Goal: Task Accomplishment & Management: Manage account settings

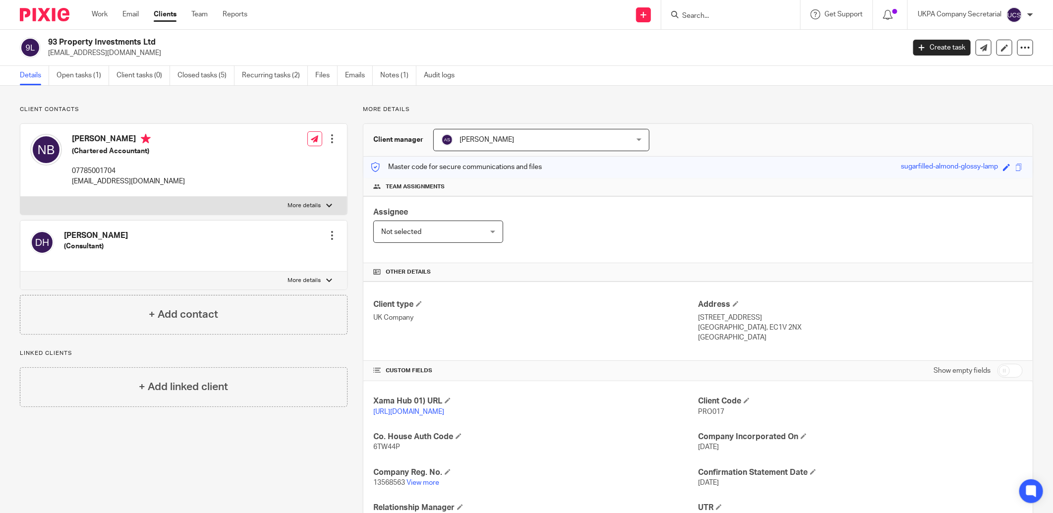
click at [701, 19] on input "Search" at bounding box center [725, 16] width 89 height 9
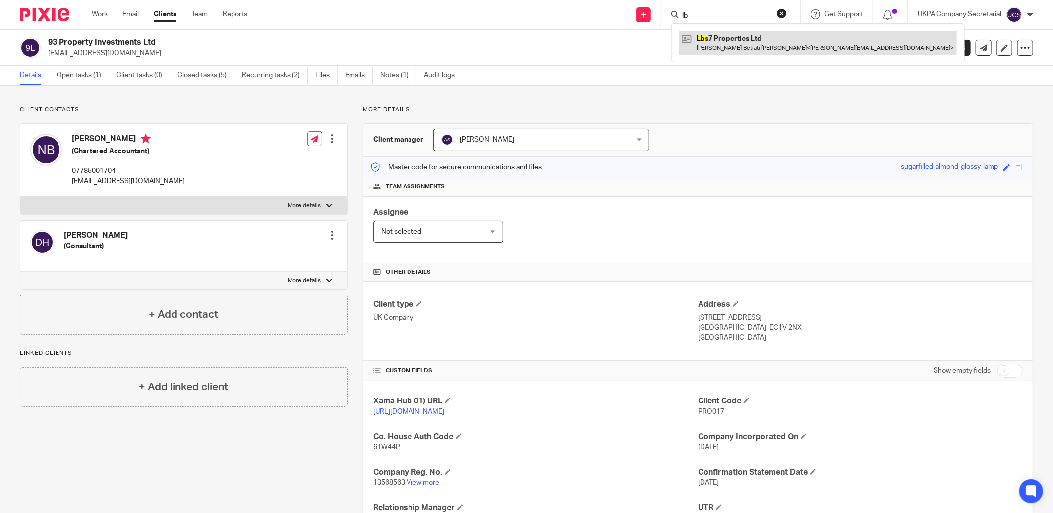
type input "lb"
click at [723, 40] on link at bounding box center [818, 42] width 278 height 23
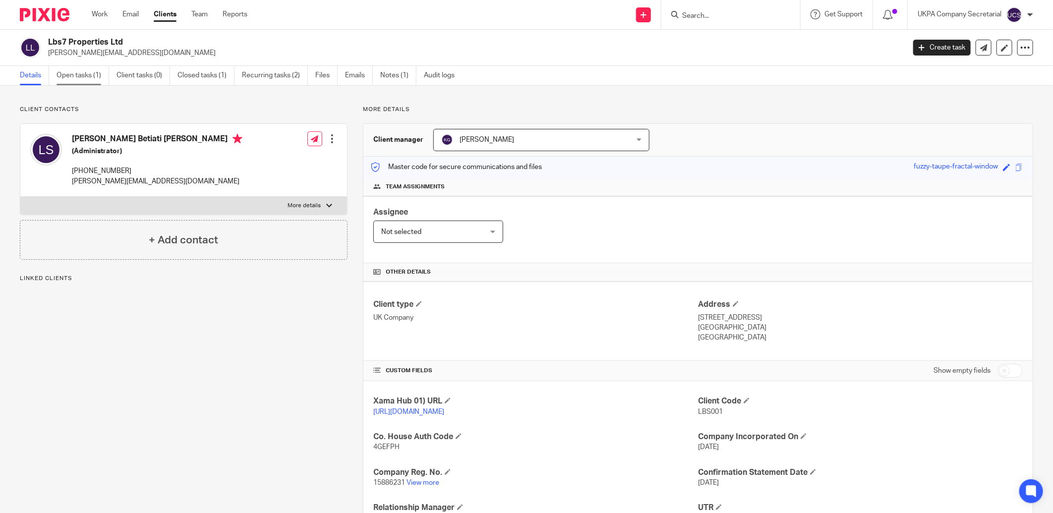
click at [79, 80] on link "Open tasks (1)" at bounding box center [82, 75] width 53 height 19
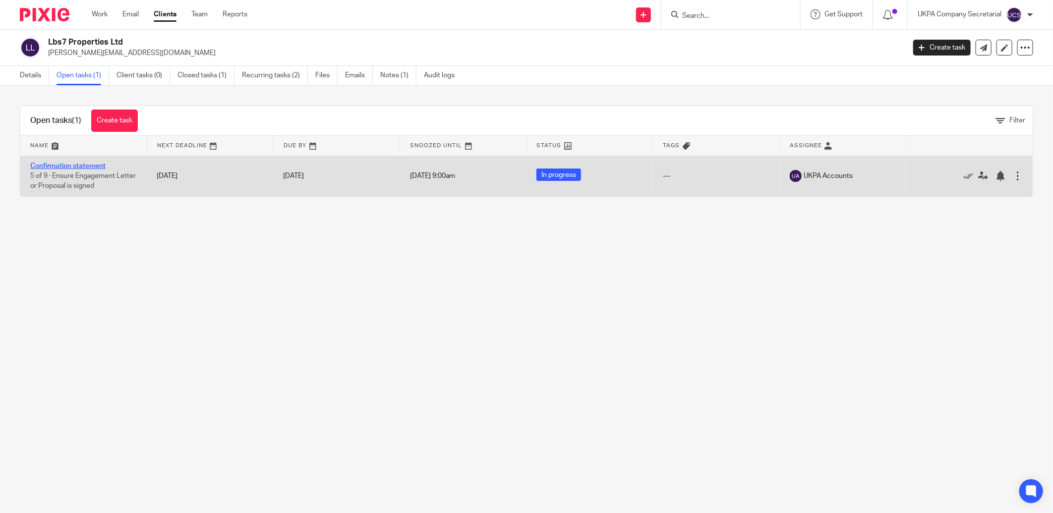
click at [77, 163] on link "Confirmation statement" at bounding box center [67, 166] width 75 height 7
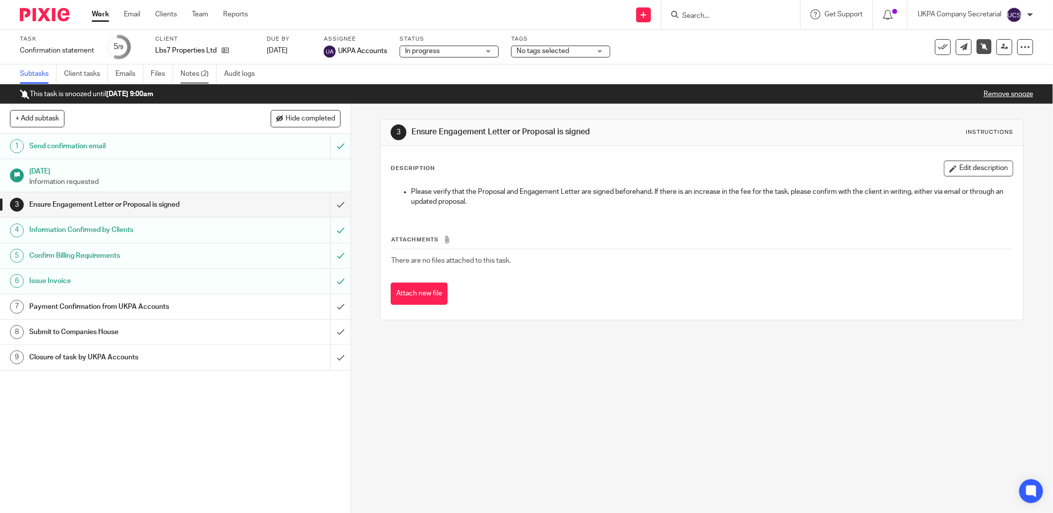
click at [190, 71] on link "Notes (2)" at bounding box center [198, 73] width 36 height 19
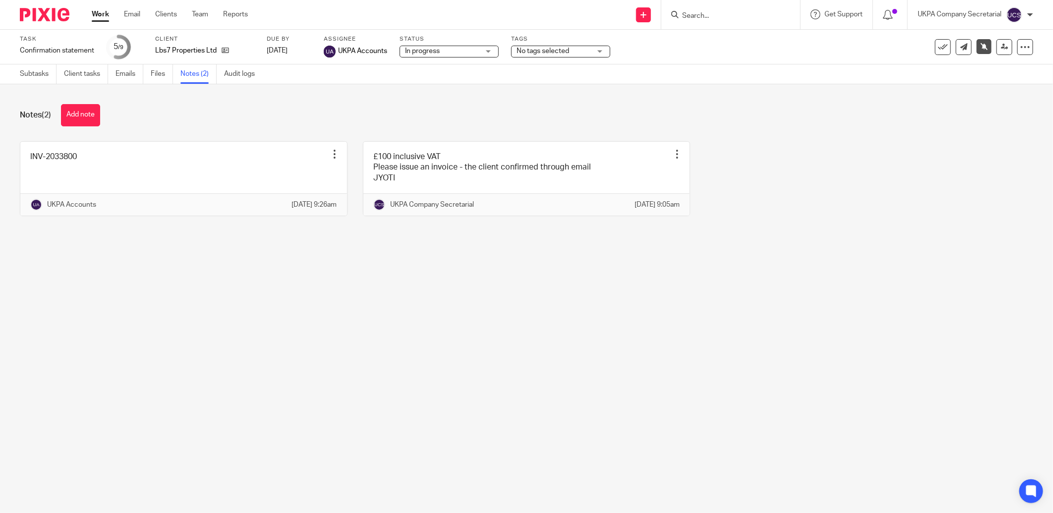
click at [715, 19] on input "Search" at bounding box center [725, 16] width 89 height 9
type input "lbs"
click at [782, 53] on link at bounding box center [785, 42] width 213 height 23
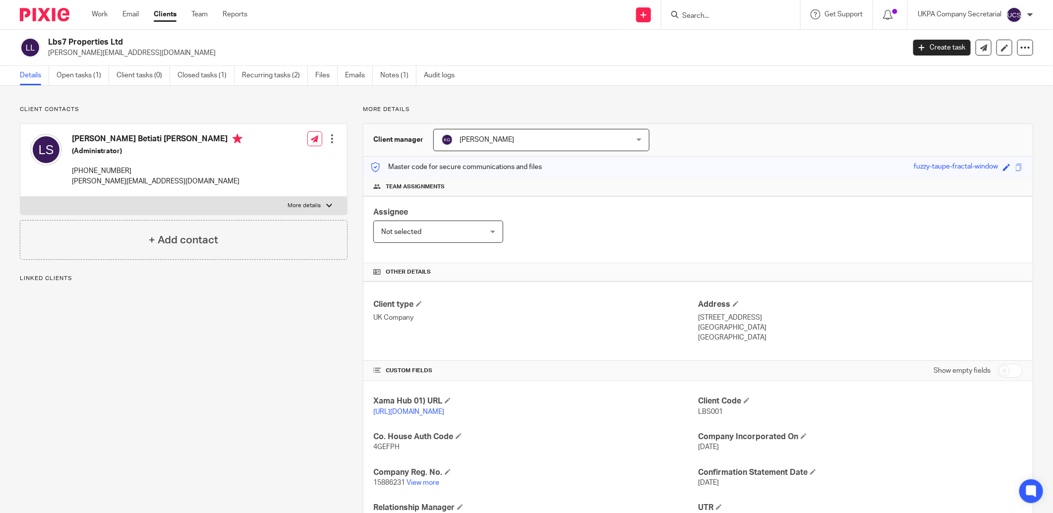
click at [428, 485] on link "View more" at bounding box center [422, 482] width 33 height 7
click at [727, 17] on input "Search" at bounding box center [725, 16] width 89 height 9
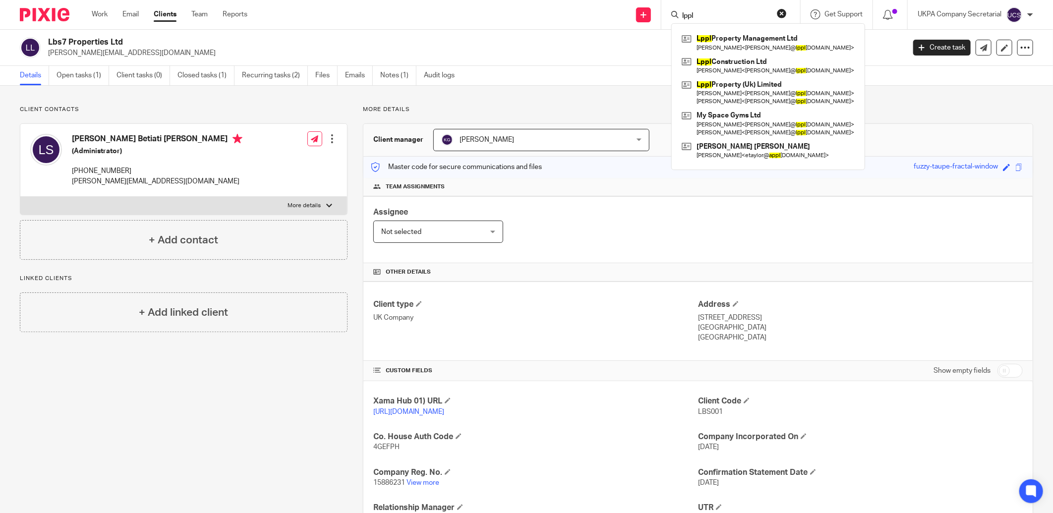
type input "lppl"
click at [529, 268] on h4 "Other details" at bounding box center [697, 272] width 649 height 8
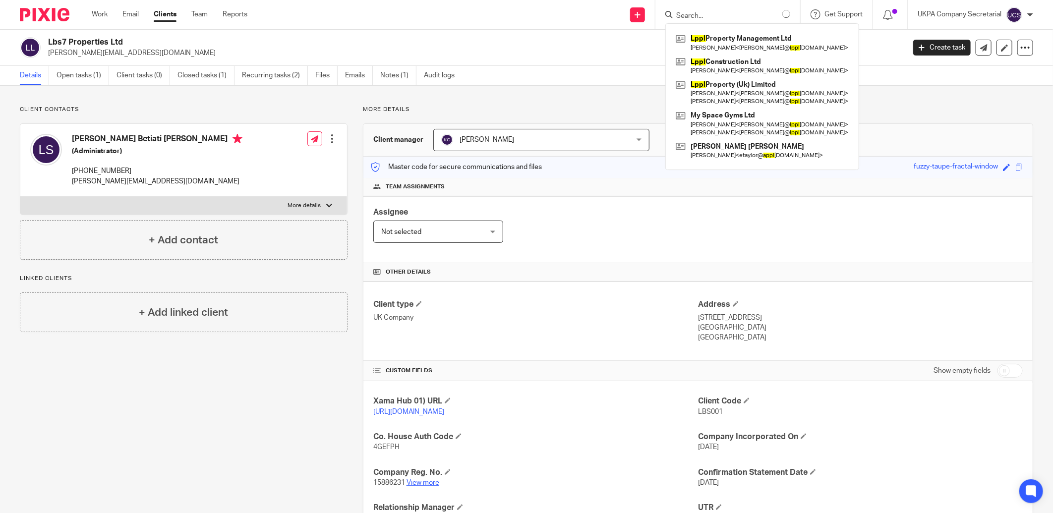
click at [412, 484] on link "View more" at bounding box center [422, 482] width 33 height 7
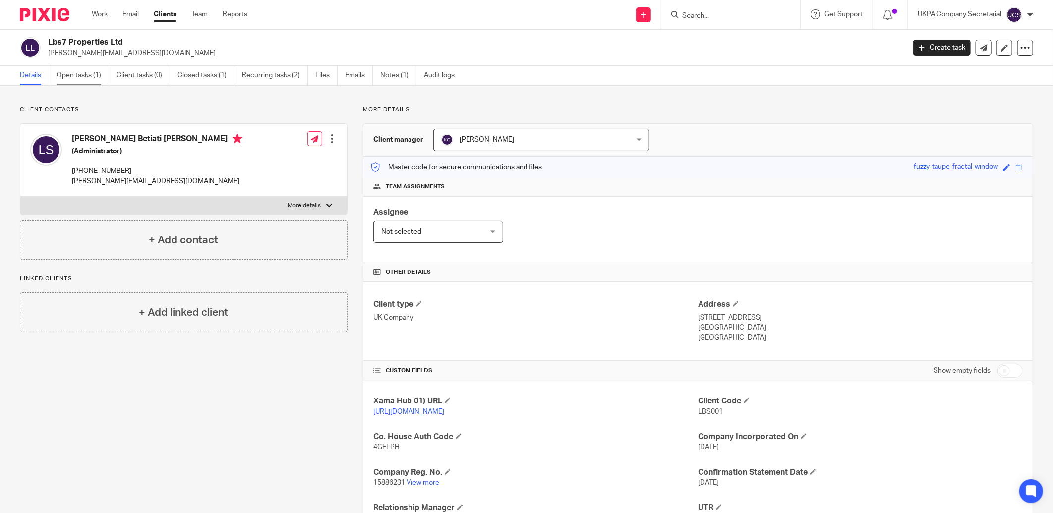
click at [80, 76] on link "Open tasks (1)" at bounding box center [82, 75] width 53 height 19
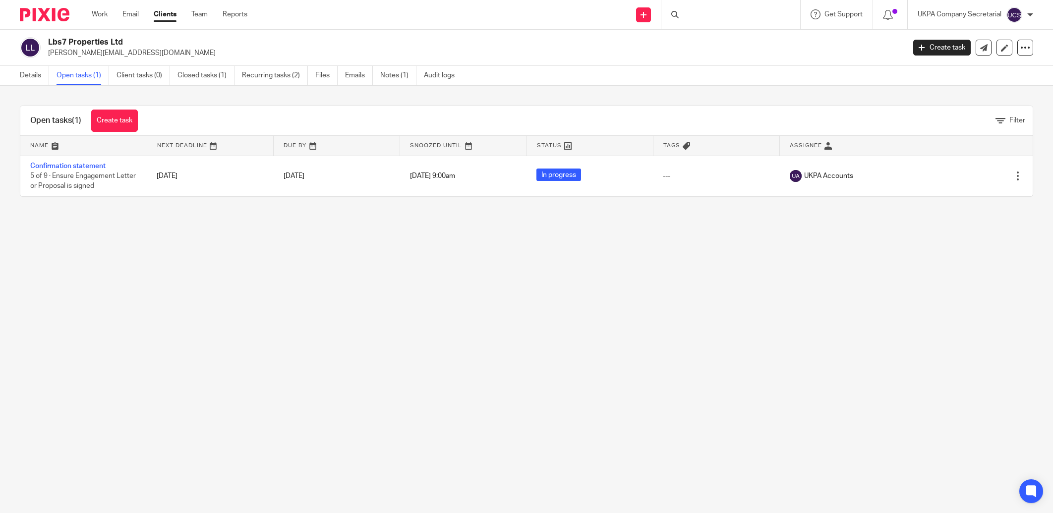
click at [82, 162] on td "Confirmation statement 5 of 9 · Ensure Engagement Letter or Proposal is signed" at bounding box center [83, 176] width 126 height 41
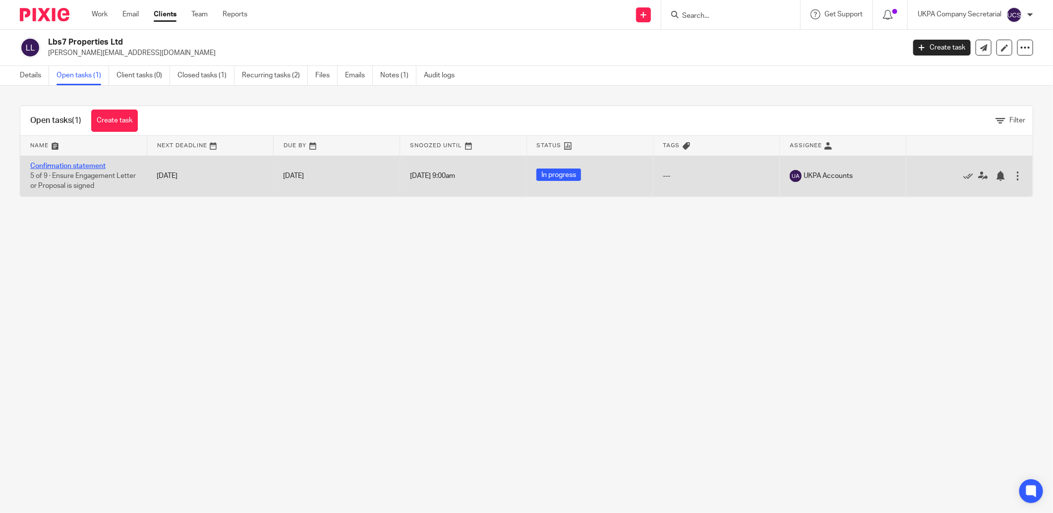
click at [79, 164] on link "Confirmation statement" at bounding box center [67, 166] width 75 height 7
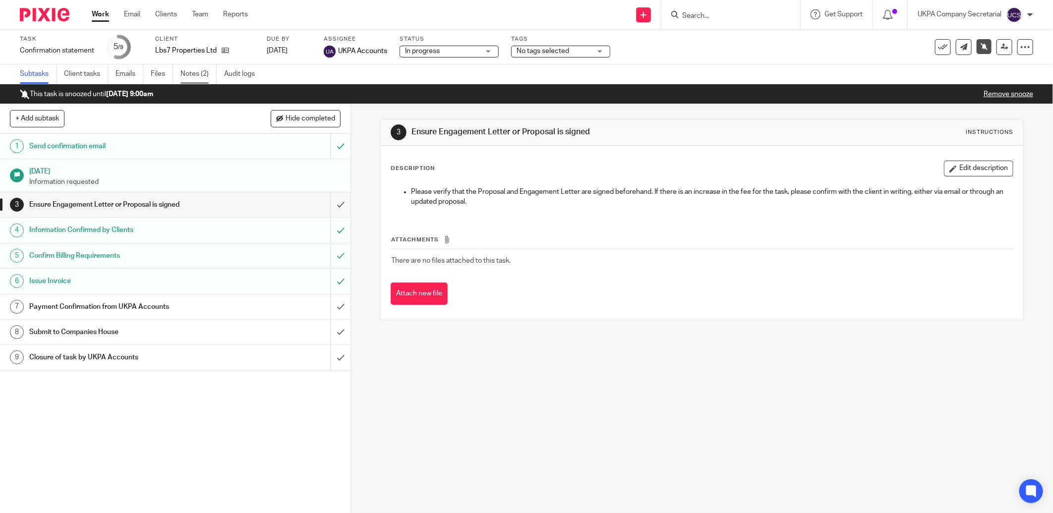
click at [197, 71] on link "Notes (2)" at bounding box center [198, 73] width 36 height 19
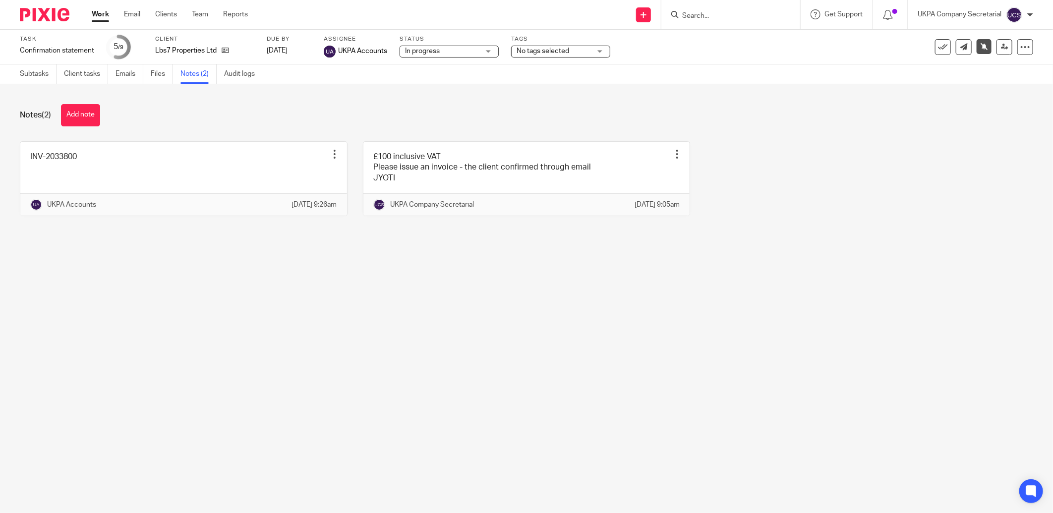
click at [718, 17] on input "Search" at bounding box center [725, 16] width 89 height 9
type input "orion"
click at [731, 48] on link at bounding box center [763, 42] width 168 height 23
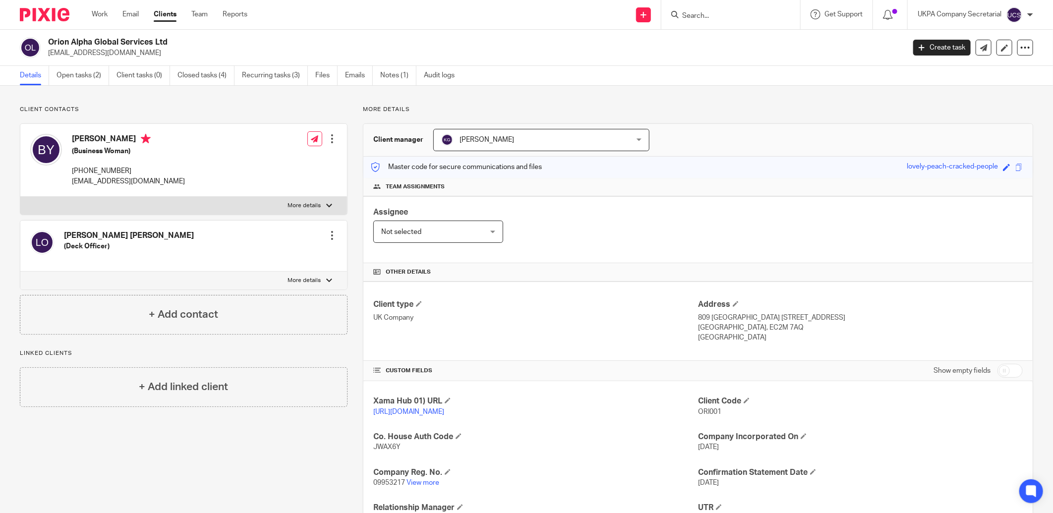
click at [40, 20] on img at bounding box center [45, 14] width 50 height 13
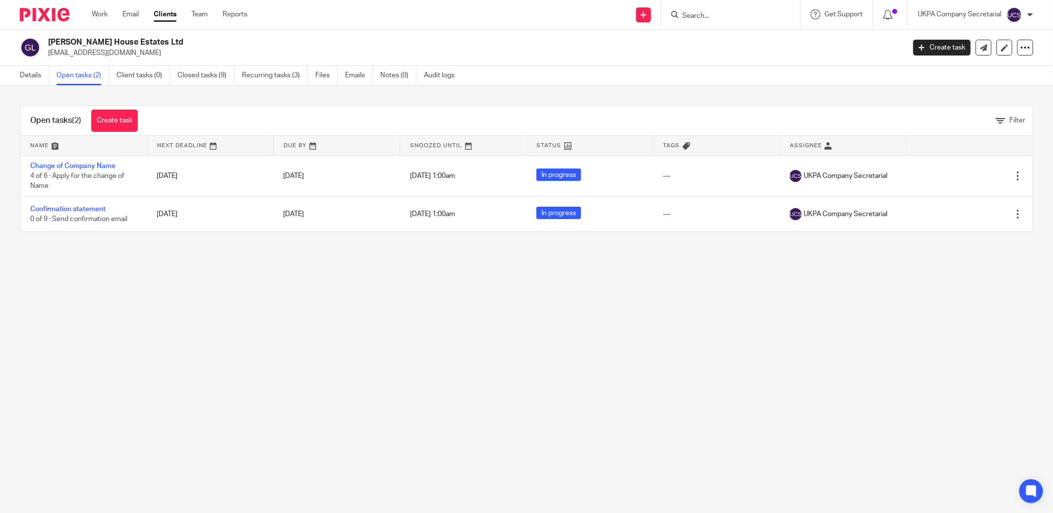
click at [702, 17] on input "Search" at bounding box center [725, 16] width 89 height 9
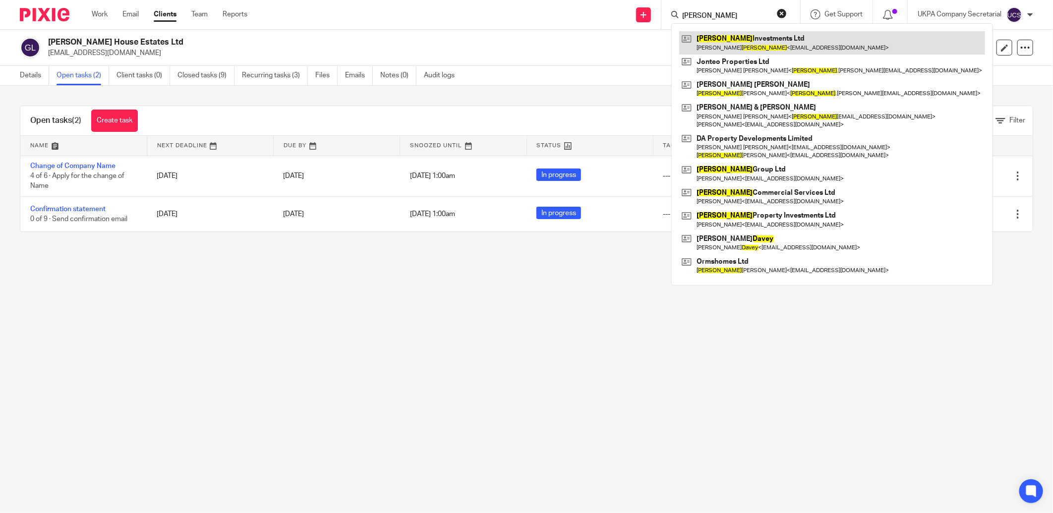
type input "dave"
click at [723, 48] on link at bounding box center [832, 42] width 306 height 23
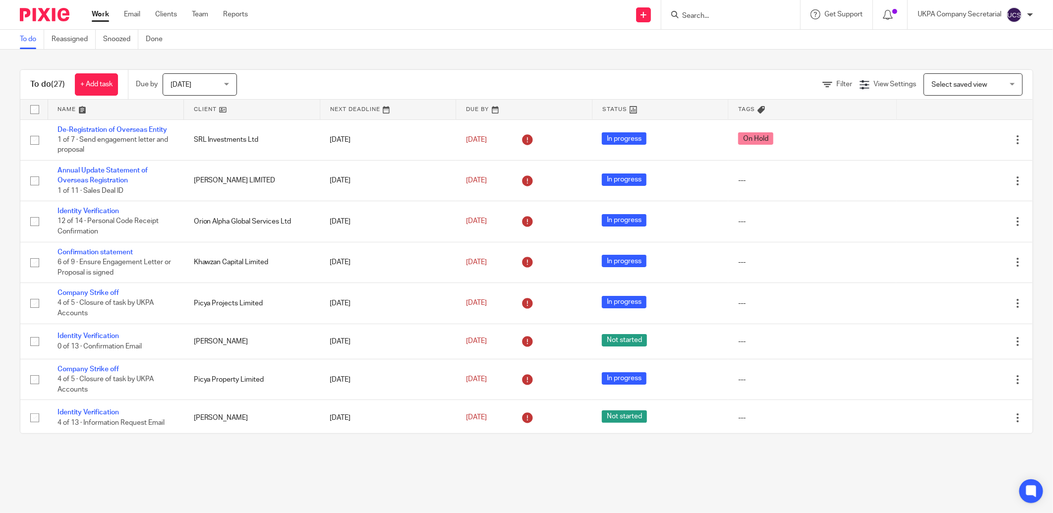
click at [712, 19] on form at bounding box center [734, 14] width 106 height 12
click at [720, 13] on input "Search" at bounding box center [725, 16] width 89 height 9
type input "godwin"
click at [725, 46] on link at bounding box center [763, 42] width 168 height 23
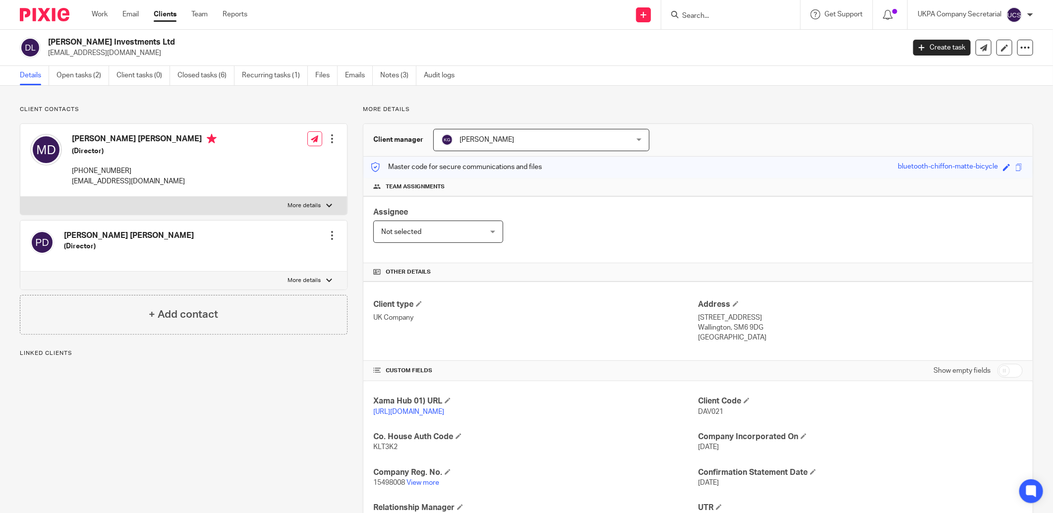
click at [695, 16] on input "Search" at bounding box center [725, 16] width 89 height 9
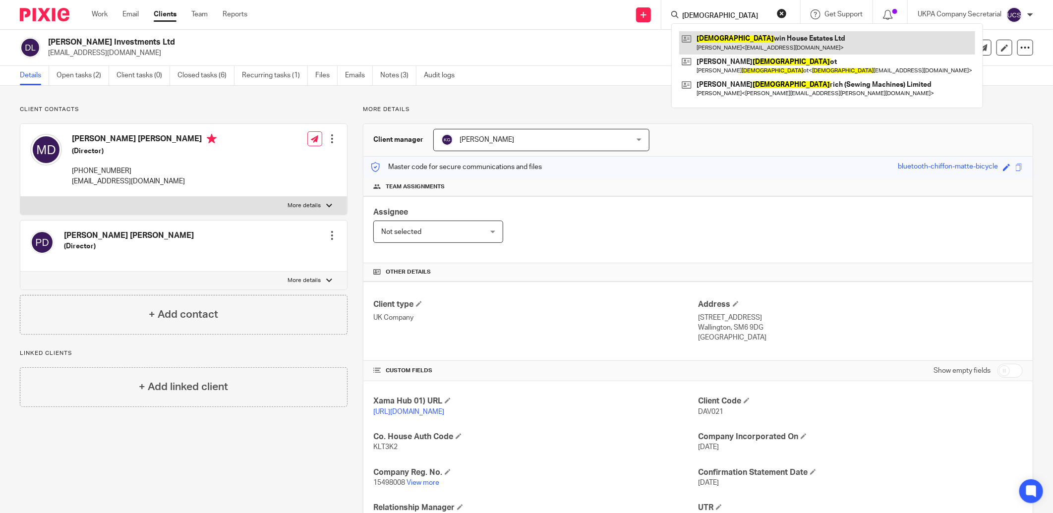
type input "god"
click at [711, 48] on link at bounding box center [827, 42] width 296 height 23
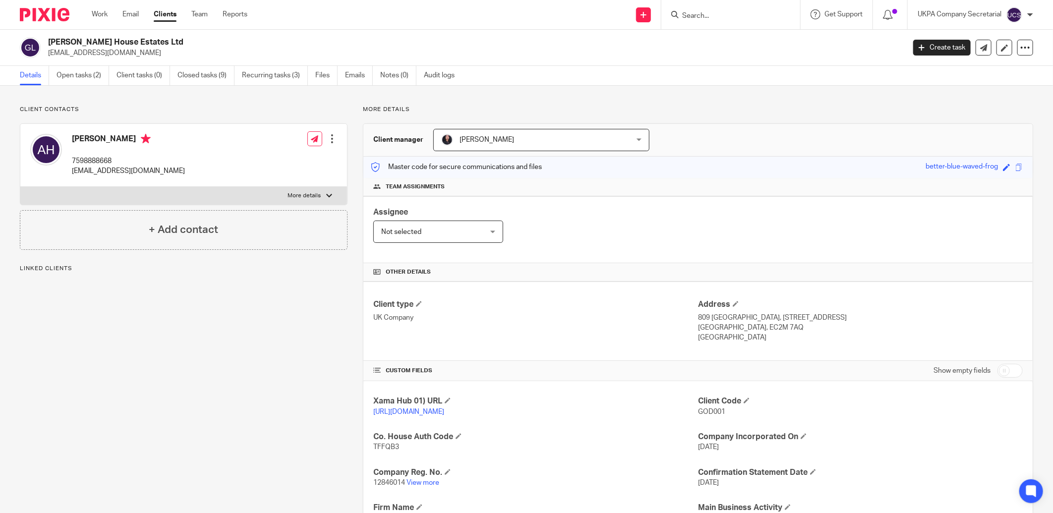
drag, startPoint x: 47, startPoint y: 43, endPoint x: 159, endPoint y: 47, distance: 112.1
click at [159, 47] on div "Godwin House Estates Ltd info@hussongroup.com" at bounding box center [459, 47] width 878 height 21
drag, startPoint x: 590, startPoint y: 342, endPoint x: 472, endPoint y: 261, distance: 143.7
click at [581, 330] on div "Client type UK Company" at bounding box center [535, 321] width 325 height 44
drag, startPoint x: 45, startPoint y: 43, endPoint x: 155, endPoint y: 42, distance: 110.0
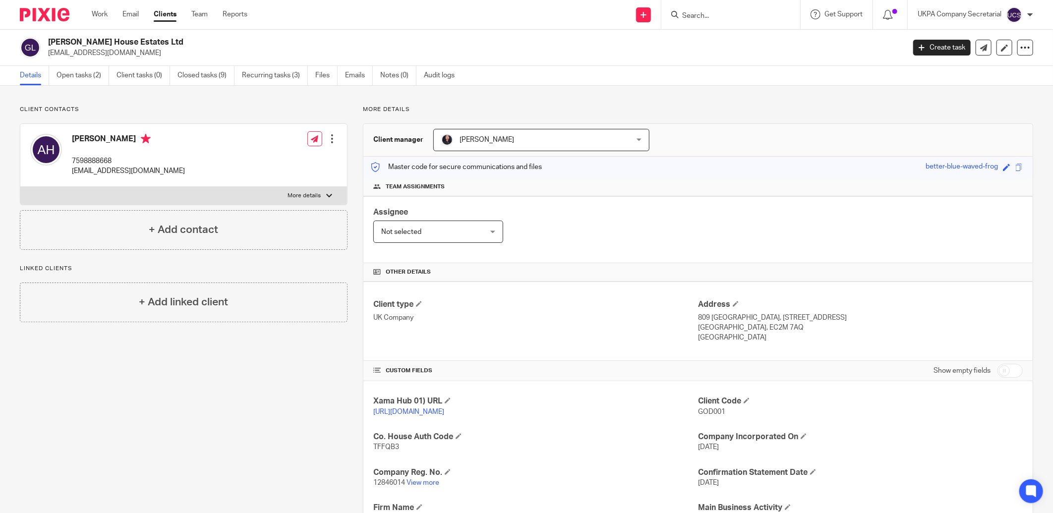
click at [155, 42] on div "Godwin House Estates Ltd info@hussongroup.com" at bounding box center [459, 47] width 878 height 21
copy h2 "[PERSON_NAME] House Estates Ltd"
click at [425, 484] on link "View more" at bounding box center [422, 482] width 33 height 7
click at [67, 76] on link "Open tasks (2)" at bounding box center [82, 75] width 53 height 19
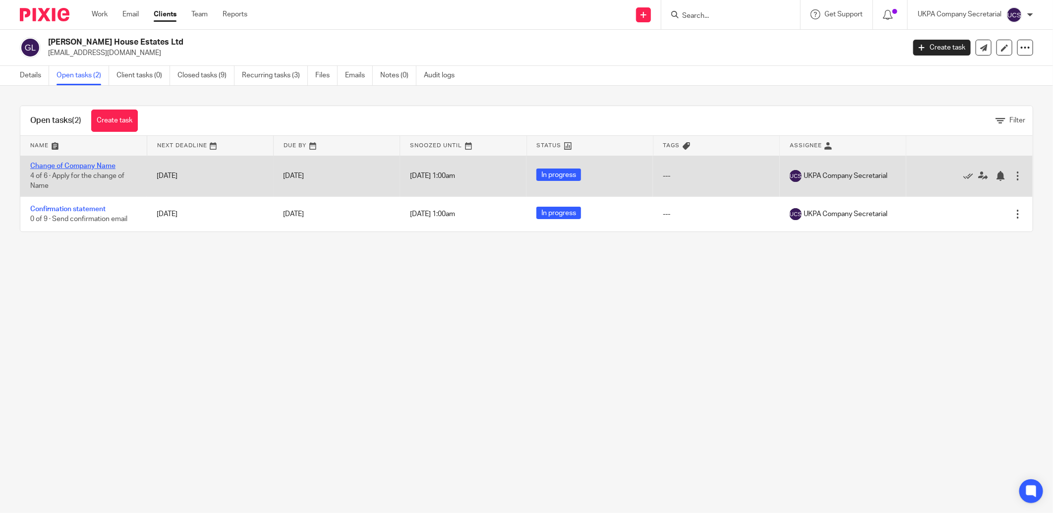
click at [56, 164] on link "Change of Company Name" at bounding box center [72, 166] width 85 height 7
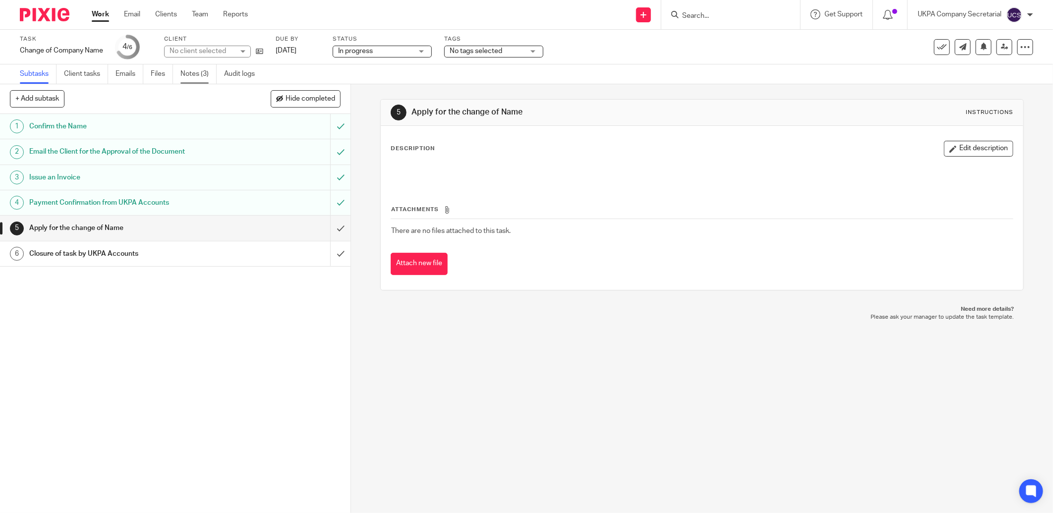
click at [197, 73] on link "Notes (3)" at bounding box center [198, 73] width 36 height 19
drag, startPoint x: 324, startPoint y: 225, endPoint x: 333, endPoint y: 227, distance: 8.7
click at [332, 226] on input "submit" at bounding box center [175, 228] width 350 height 25
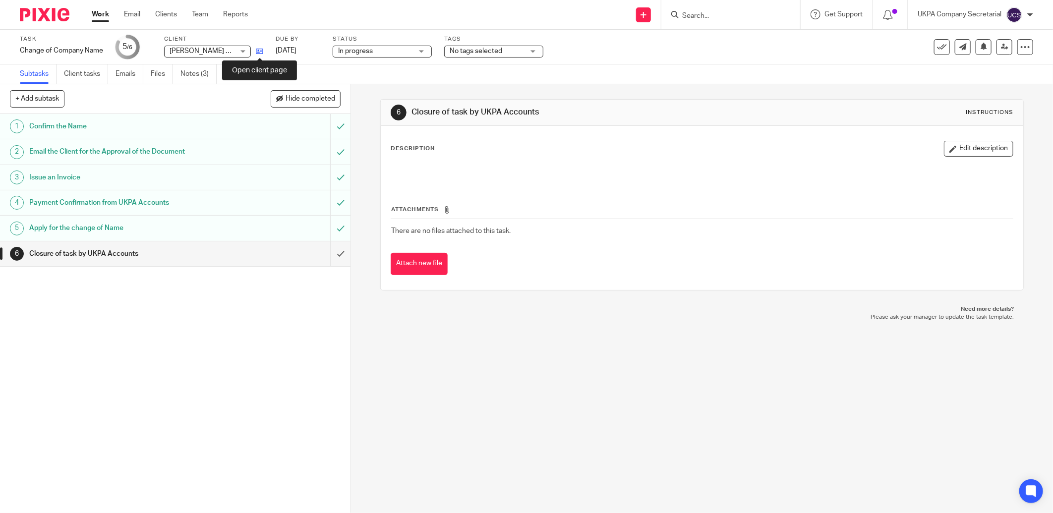
click at [258, 52] on icon at bounding box center [259, 51] width 7 height 7
click at [259, 51] on icon at bounding box center [259, 51] width 7 height 7
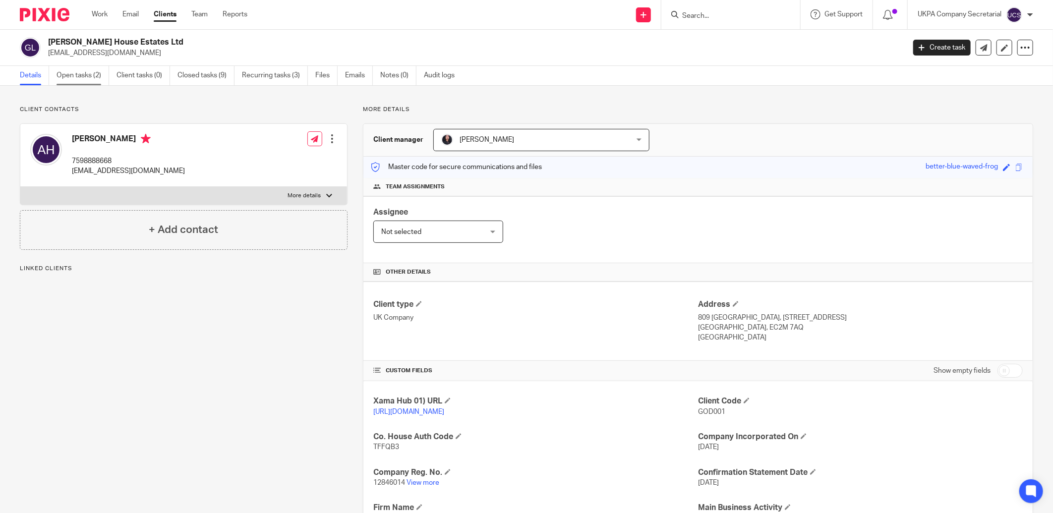
click at [70, 75] on link "Open tasks (2)" at bounding box center [82, 75] width 53 height 19
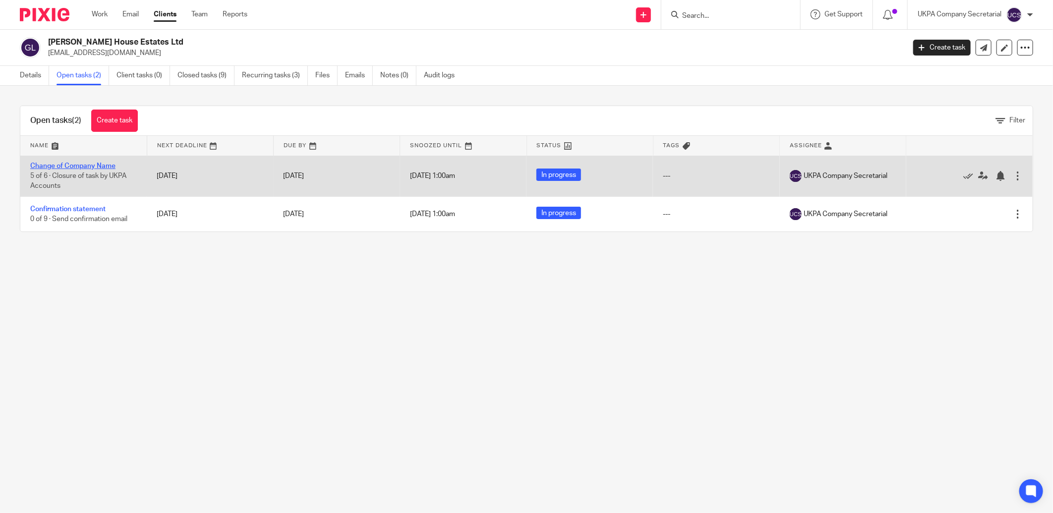
click at [75, 165] on link "Change of Company Name" at bounding box center [72, 166] width 85 height 7
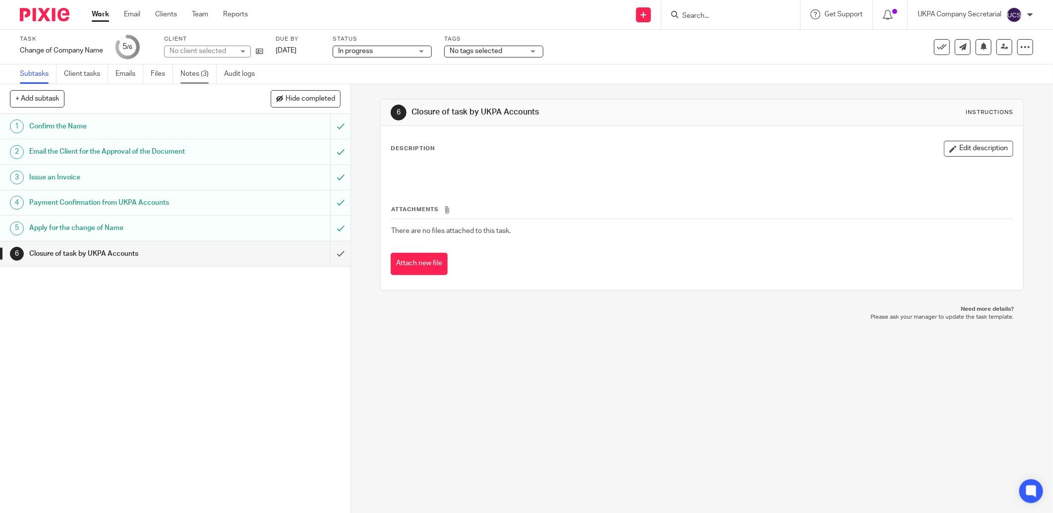
click at [192, 72] on link "Notes (3)" at bounding box center [198, 73] width 36 height 19
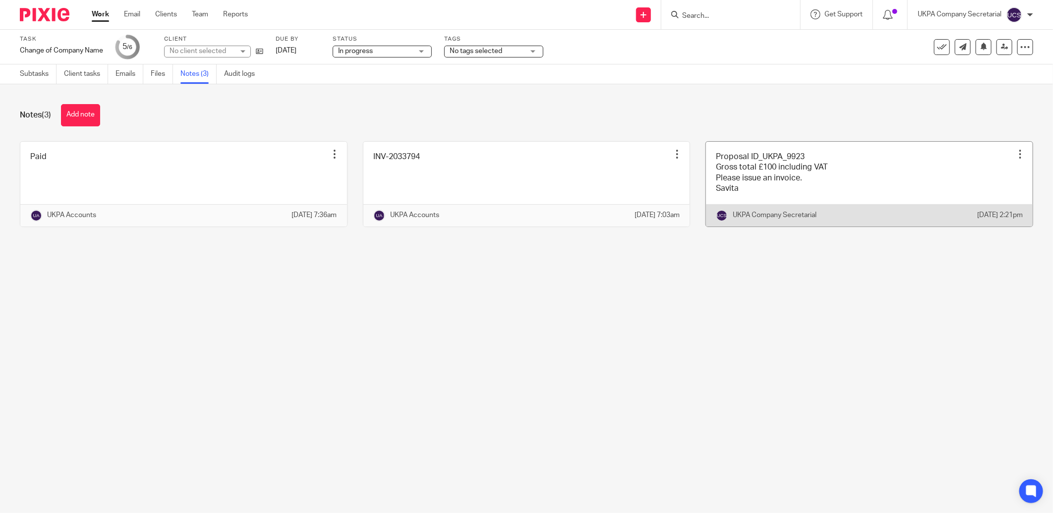
click at [759, 193] on link at bounding box center [869, 184] width 327 height 85
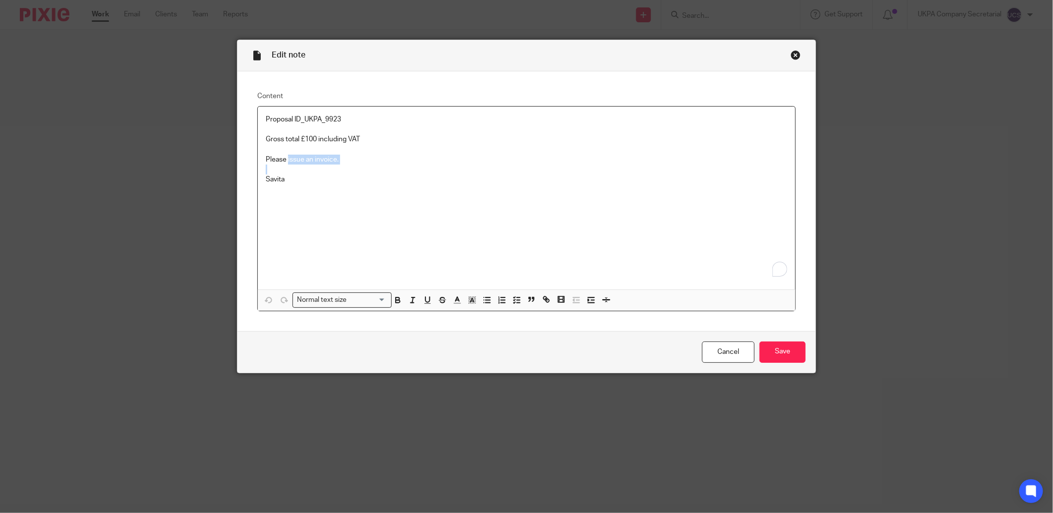
drag, startPoint x: 283, startPoint y: 161, endPoint x: 414, endPoint y: 171, distance: 130.8
click at [413, 170] on div "Proposal ID_UKPA_9923 Gross total £100 including VAT Please issue an invoice. S…" at bounding box center [526, 198] width 537 height 183
click at [759, 349] on input "Save" at bounding box center [782, 351] width 46 height 21
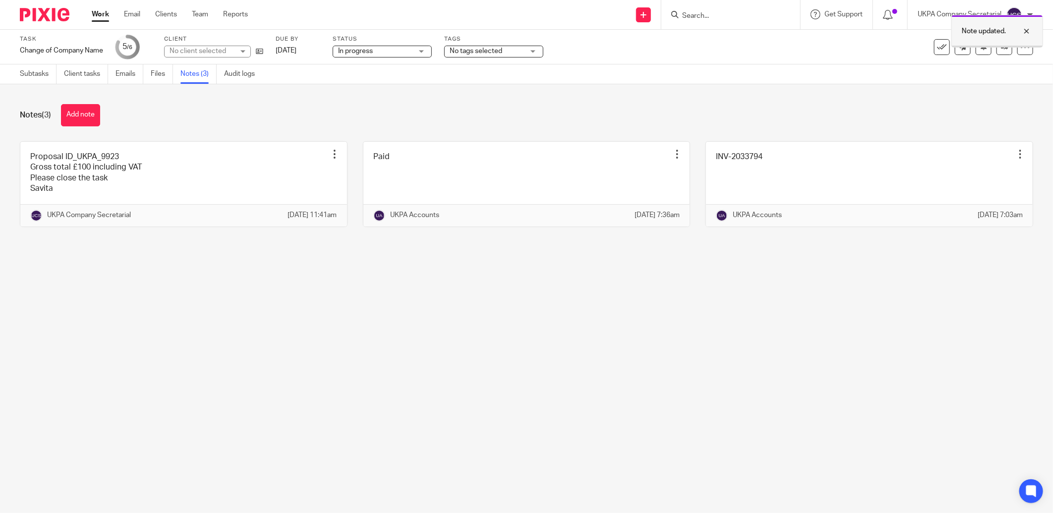
click at [1030, 28] on div at bounding box center [1019, 31] width 27 height 12
click at [1001, 49] on icon at bounding box center [1004, 46] width 7 height 7
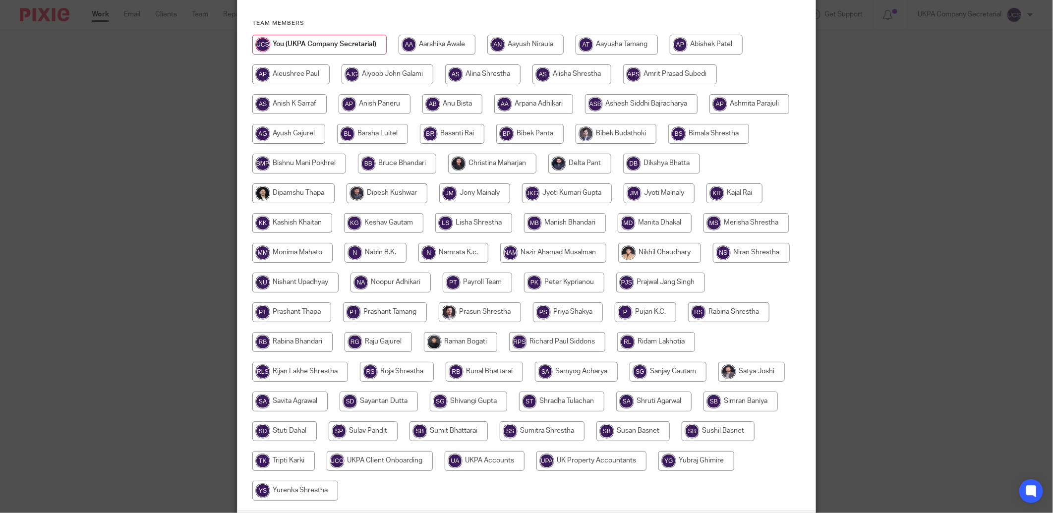
scroll to position [195, 0]
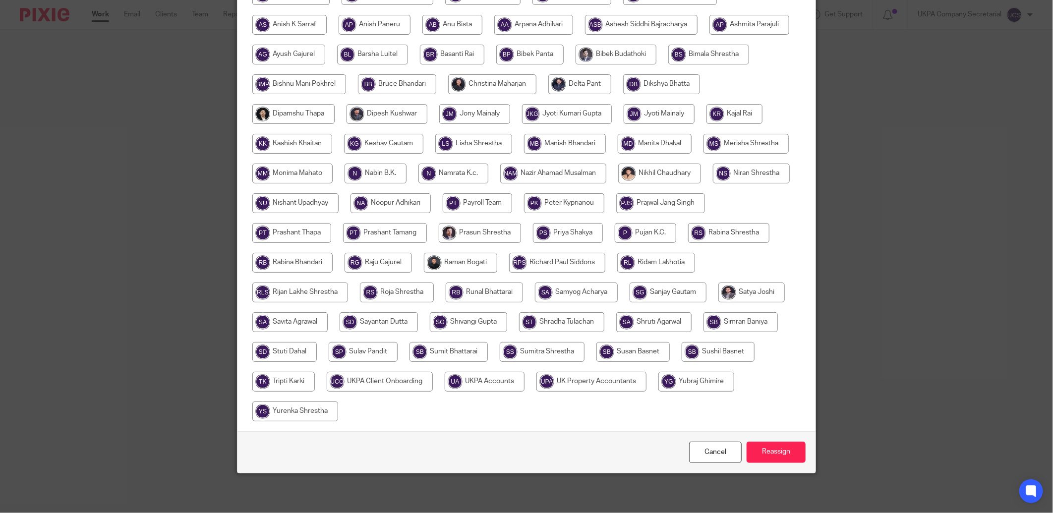
click at [524, 381] on input "radio" at bounding box center [485, 382] width 80 height 20
radio input "true"
click at [775, 446] on input "Reassign" at bounding box center [775, 452] width 59 height 21
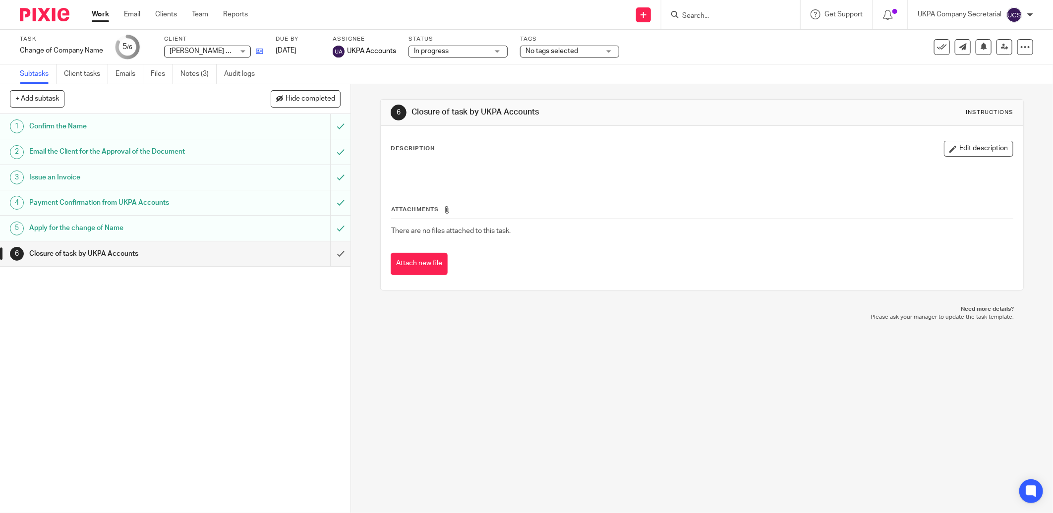
click at [256, 48] on icon at bounding box center [259, 51] width 7 height 7
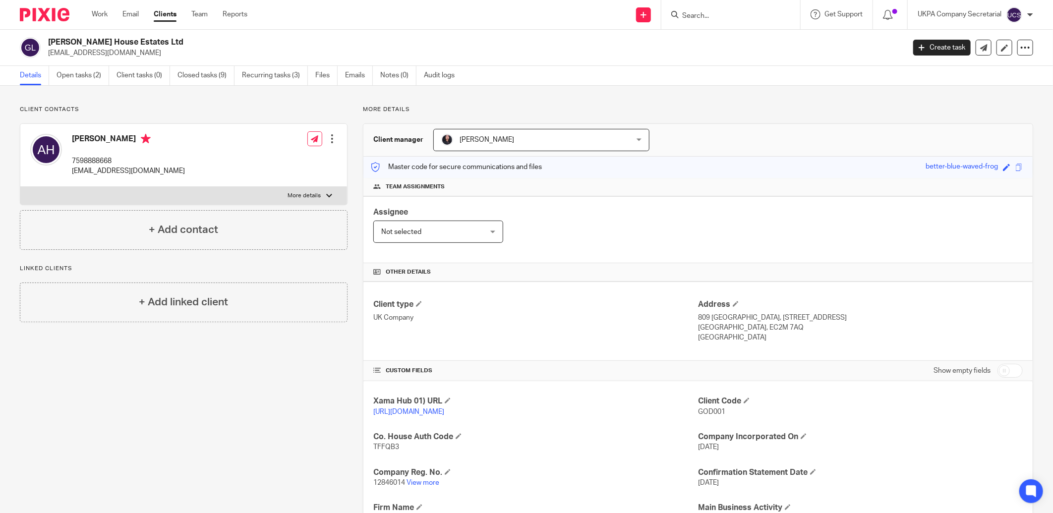
drag, startPoint x: 47, startPoint y: 41, endPoint x: 160, endPoint y: 47, distance: 112.7
click at [160, 47] on div "Godwin House Estates Ltd info@hussongroup.com" at bounding box center [459, 47] width 878 height 21
click at [429, 481] on link "View more" at bounding box center [422, 482] width 33 height 7
click at [525, 365] on div "CUSTOM FIELDS Show empty fields" at bounding box center [697, 371] width 649 height 20
drag, startPoint x: 50, startPoint y: 43, endPoint x: 159, endPoint y: 44, distance: 109.5
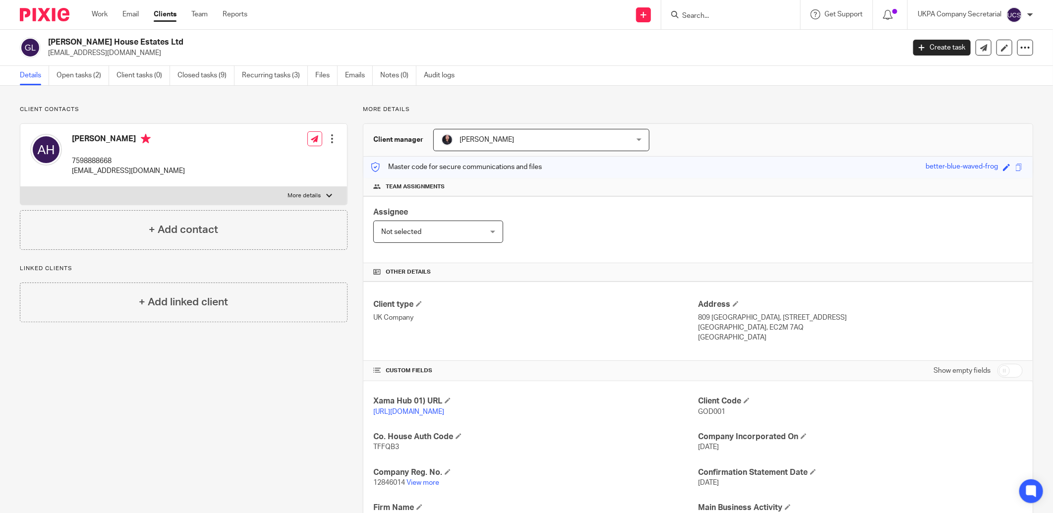
click at [159, 44] on h2 "[PERSON_NAME] House Estates Ltd" at bounding box center [388, 42] width 680 height 10
copy h2 "[PERSON_NAME] House Estates Ltd"
drag, startPoint x: 663, startPoint y: 237, endPoint x: 642, endPoint y: 136, distance: 102.8
click at [663, 234] on div "Assignee Not selected Not selected Not selected Aarshika Awale Aayush Niraula A…" at bounding box center [697, 229] width 669 height 67
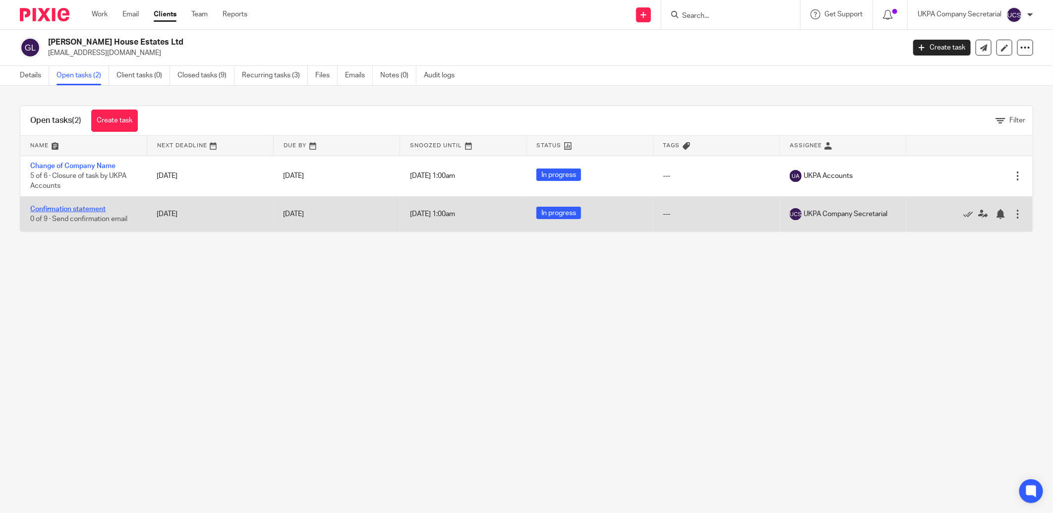
click at [88, 210] on link "Confirmation statement" at bounding box center [67, 209] width 75 height 7
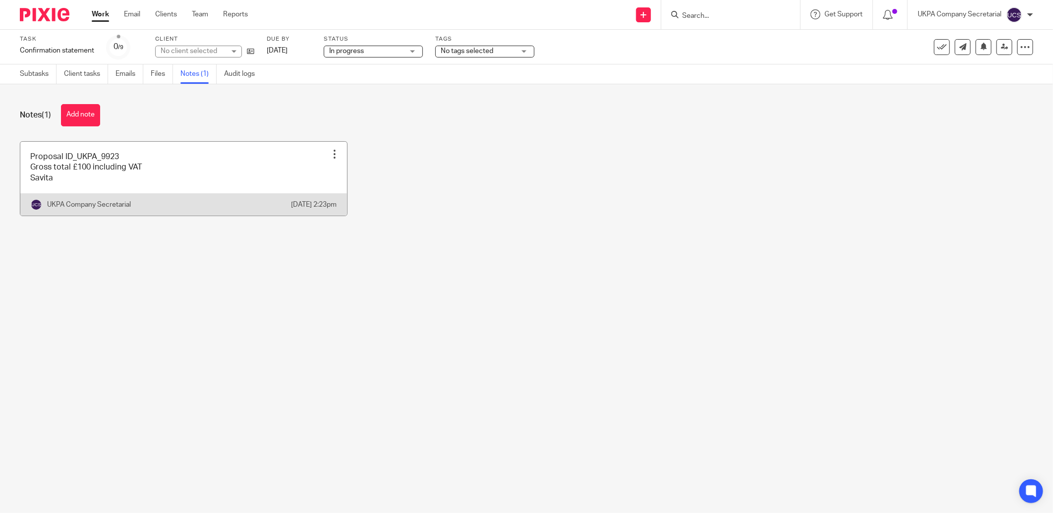
click at [129, 182] on link at bounding box center [183, 179] width 327 height 74
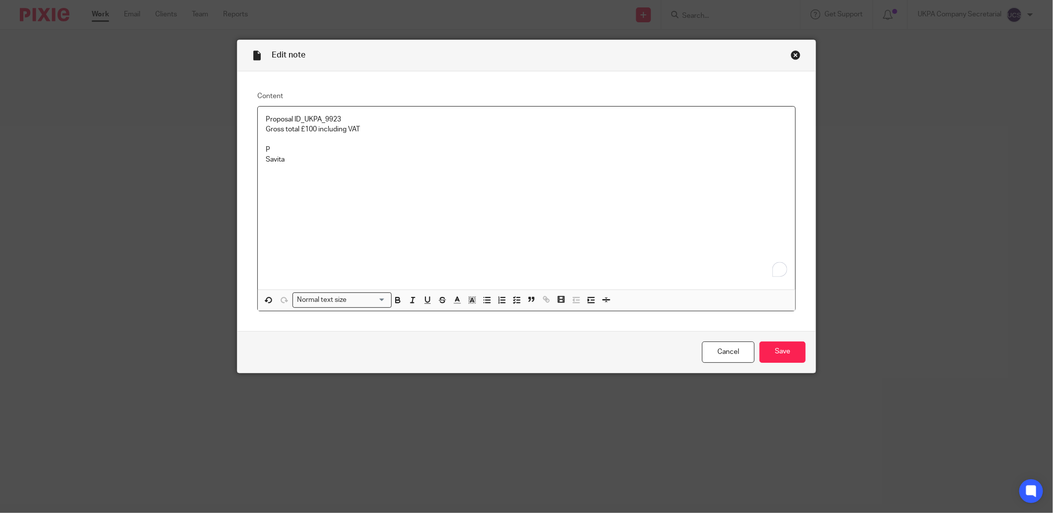
click at [350, 114] on div "Proposal ID_UKPA_9923 Gross total £100 including VAT P Savita" at bounding box center [526, 198] width 537 height 183
click at [278, 159] on p "P" at bounding box center [526, 160] width 521 height 10
click at [779, 351] on input "Save" at bounding box center [782, 351] width 46 height 21
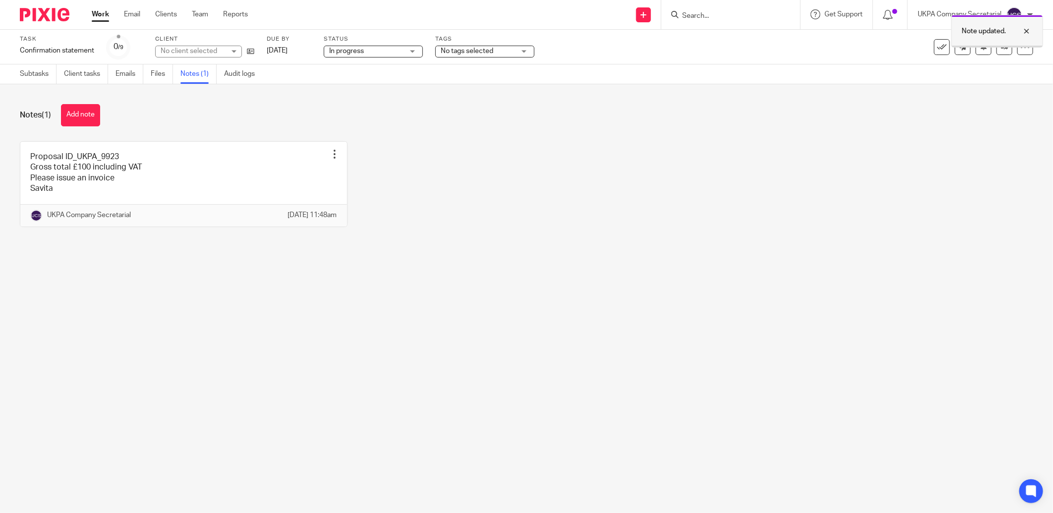
click at [1026, 27] on div at bounding box center [1019, 31] width 27 height 12
click at [1001, 46] on icon at bounding box center [1004, 46] width 7 height 7
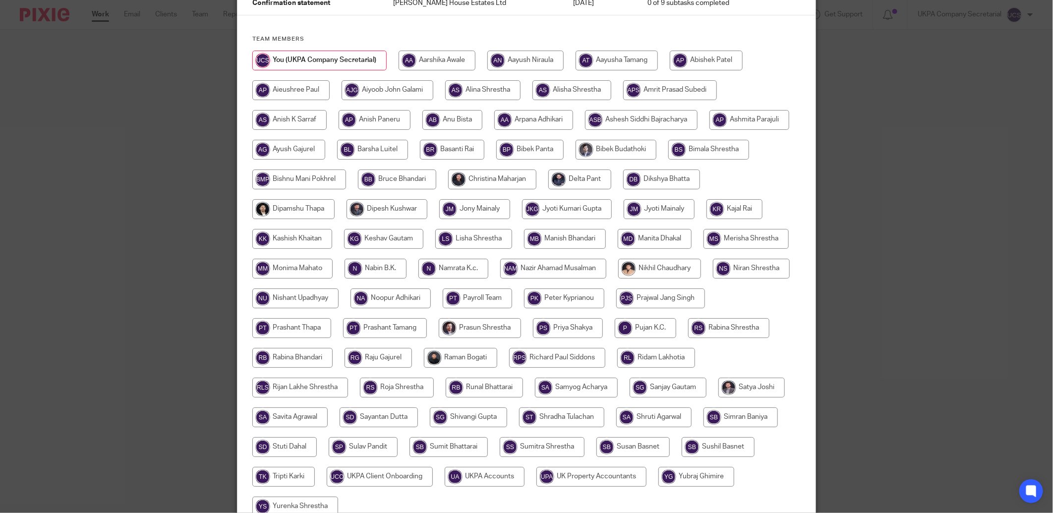
scroll to position [195, 0]
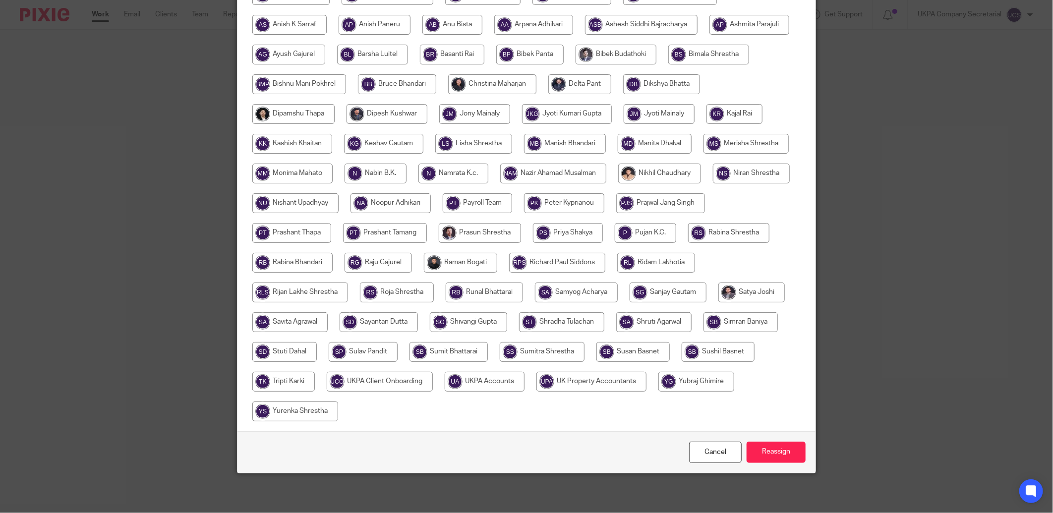
click at [524, 382] on input "radio" at bounding box center [485, 382] width 80 height 20
radio input "true"
click at [772, 452] on input "Reassign" at bounding box center [775, 452] width 59 height 21
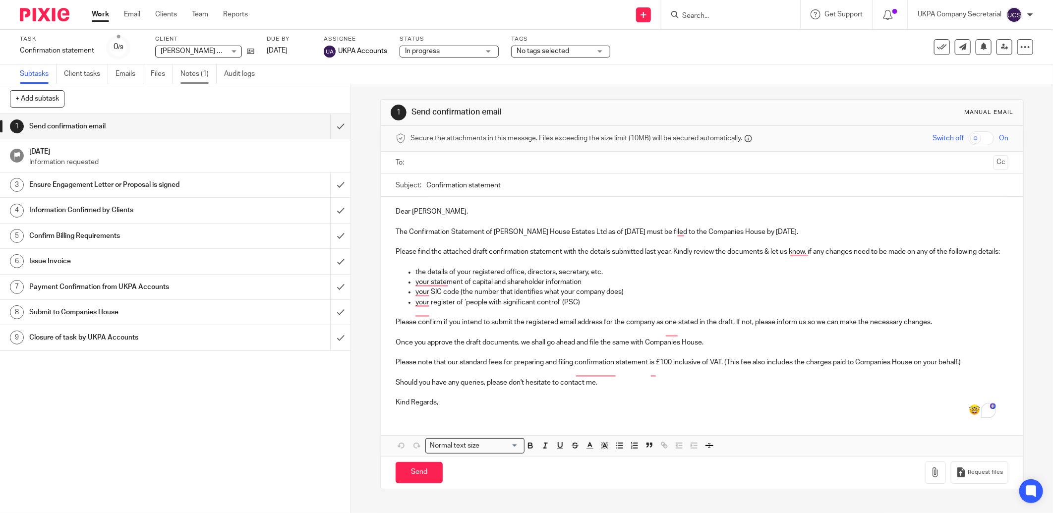
click at [191, 76] on link "Notes (1)" at bounding box center [198, 73] width 36 height 19
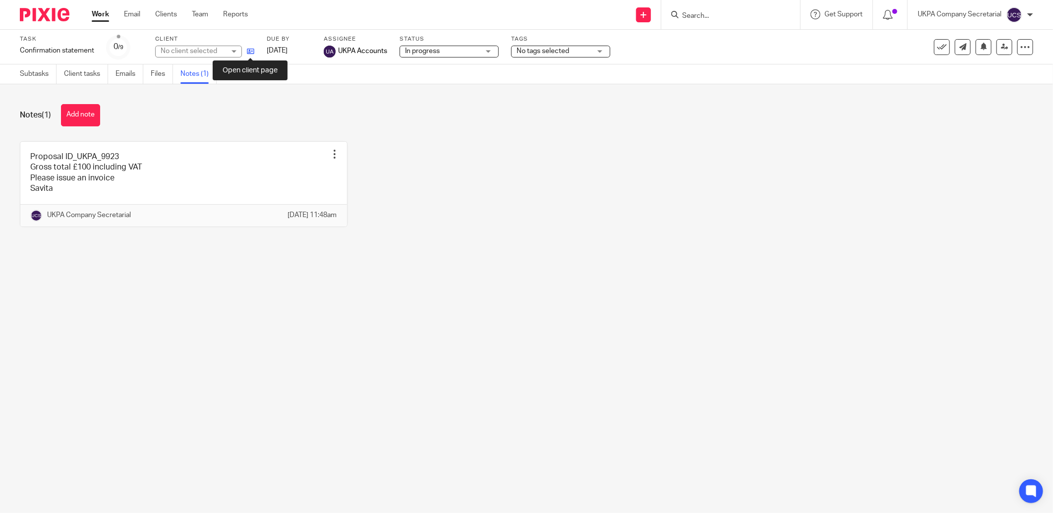
click at [248, 49] on icon at bounding box center [250, 51] width 7 height 7
click at [48, 11] on img at bounding box center [45, 14] width 50 height 13
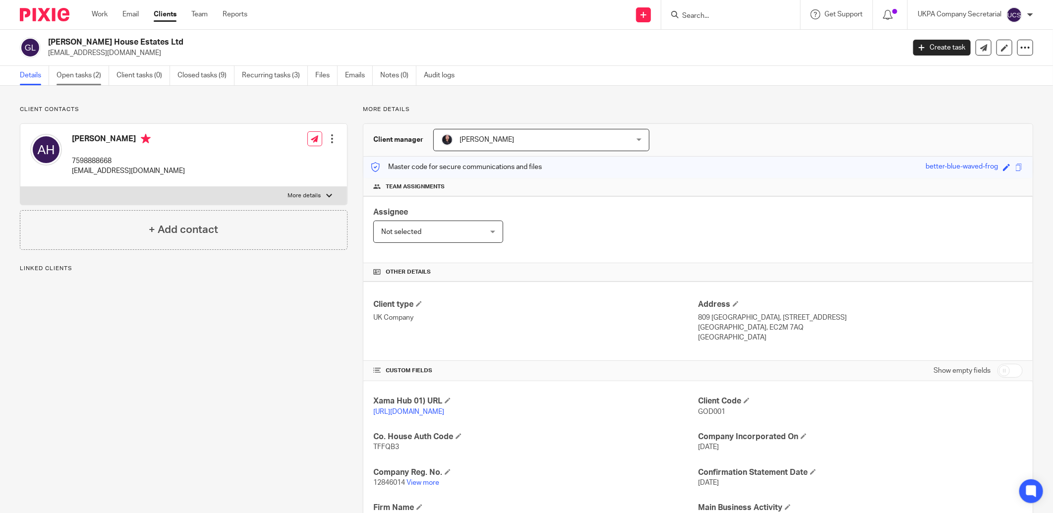
click at [98, 77] on link "Open tasks (2)" at bounding box center [82, 75] width 53 height 19
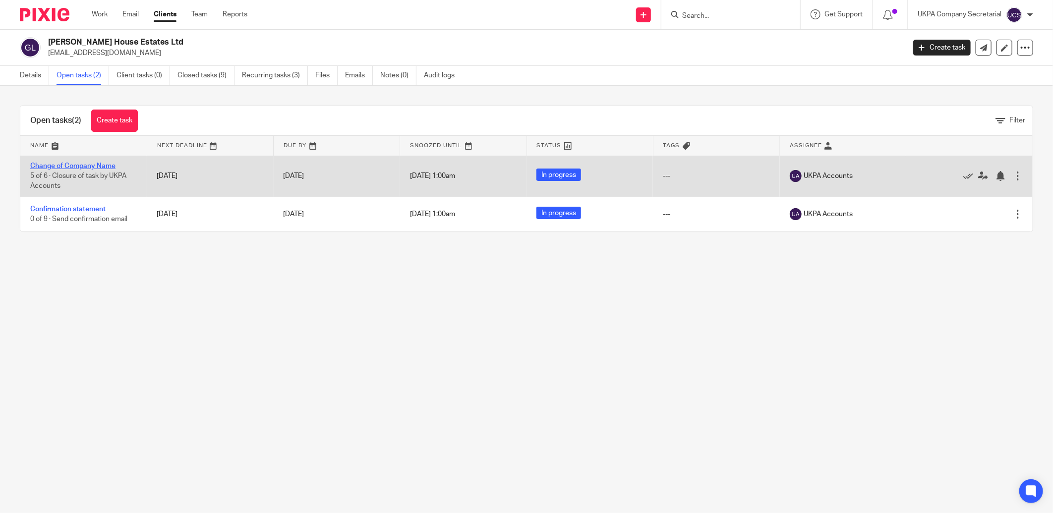
click at [62, 166] on link "Change of Company Name" at bounding box center [72, 166] width 85 height 7
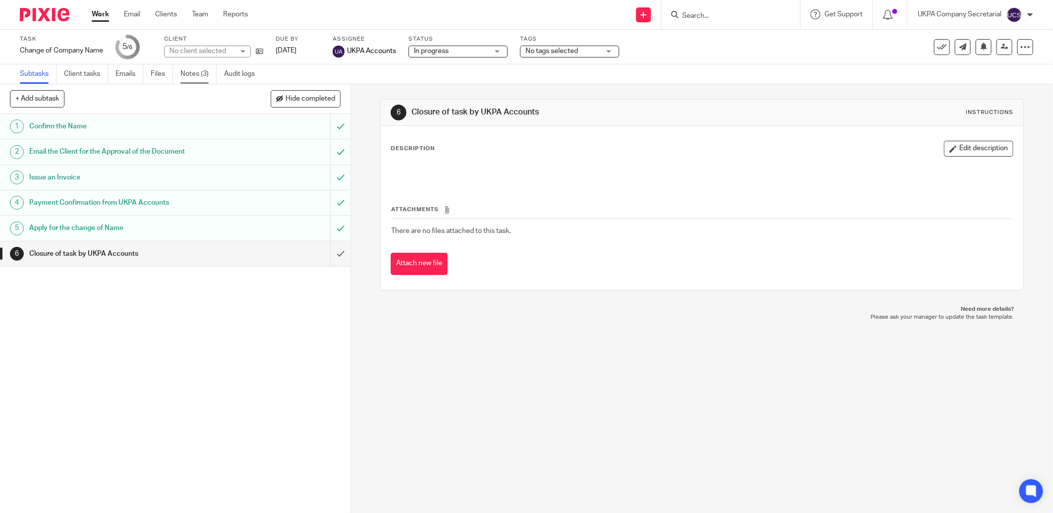
click at [194, 76] on link "Notes (3)" at bounding box center [198, 73] width 36 height 19
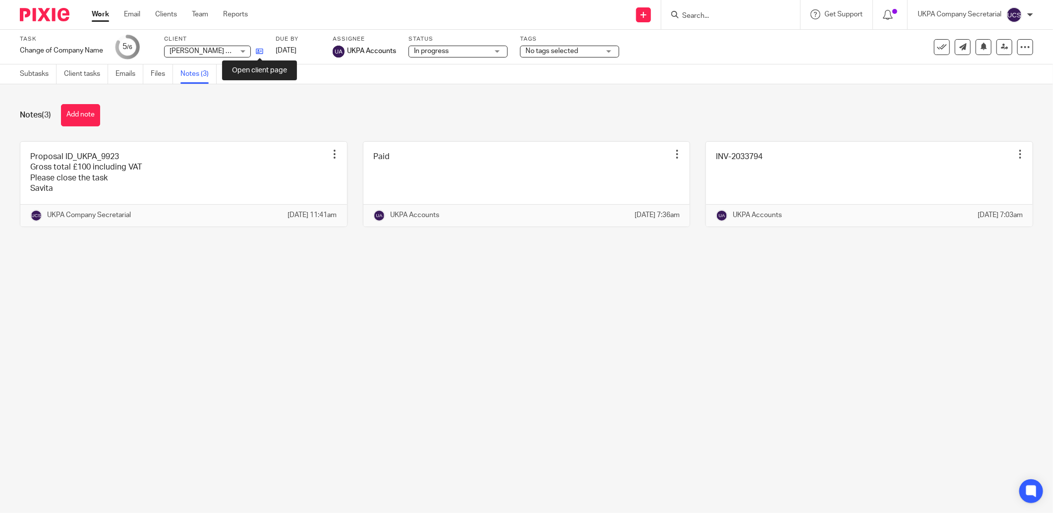
click at [258, 50] on icon at bounding box center [259, 51] width 7 height 7
click at [258, 51] on icon at bounding box center [259, 51] width 7 height 7
click at [705, 18] on input "Search" at bounding box center [725, 16] width 89 height 9
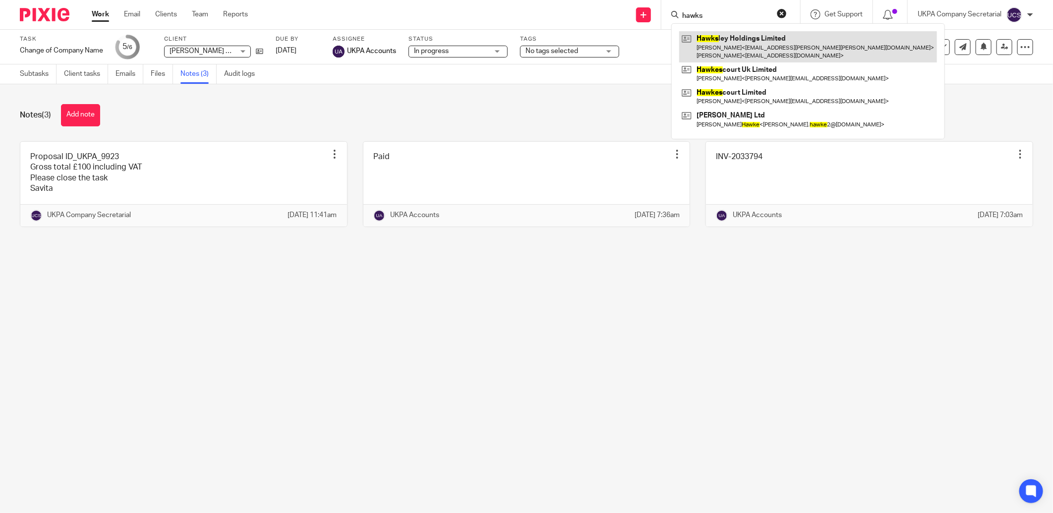
type input "hawks"
click at [750, 41] on link at bounding box center [808, 46] width 258 height 31
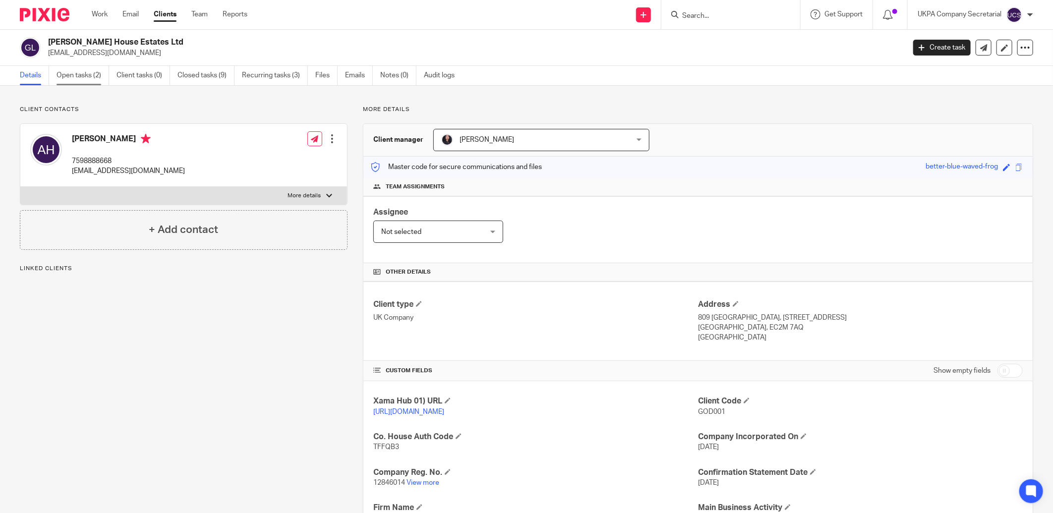
drag, startPoint x: 0, startPoint y: 0, endPoint x: 89, endPoint y: 77, distance: 117.7
click at [90, 77] on link "Open tasks (2)" at bounding box center [82, 75] width 53 height 19
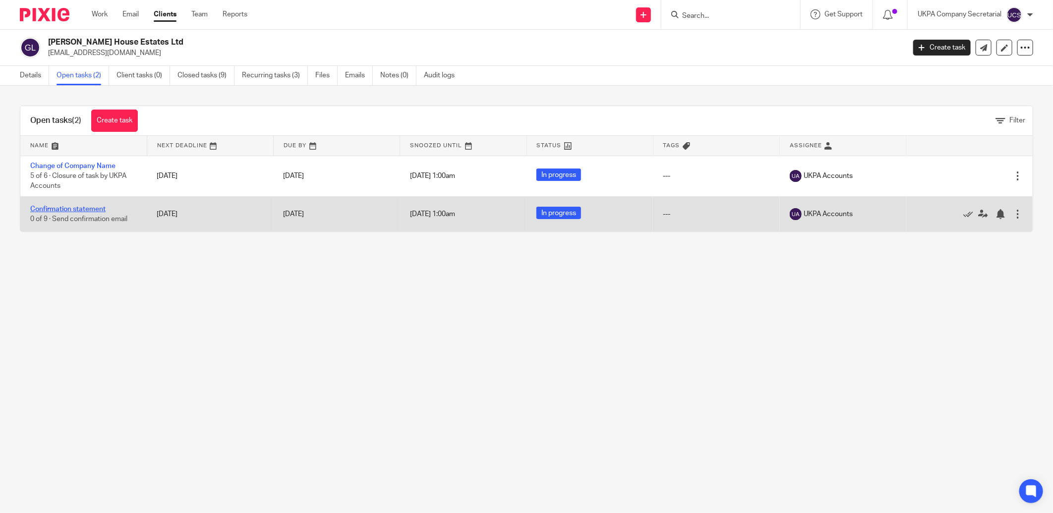
click at [81, 210] on link "Confirmation statement" at bounding box center [67, 209] width 75 height 7
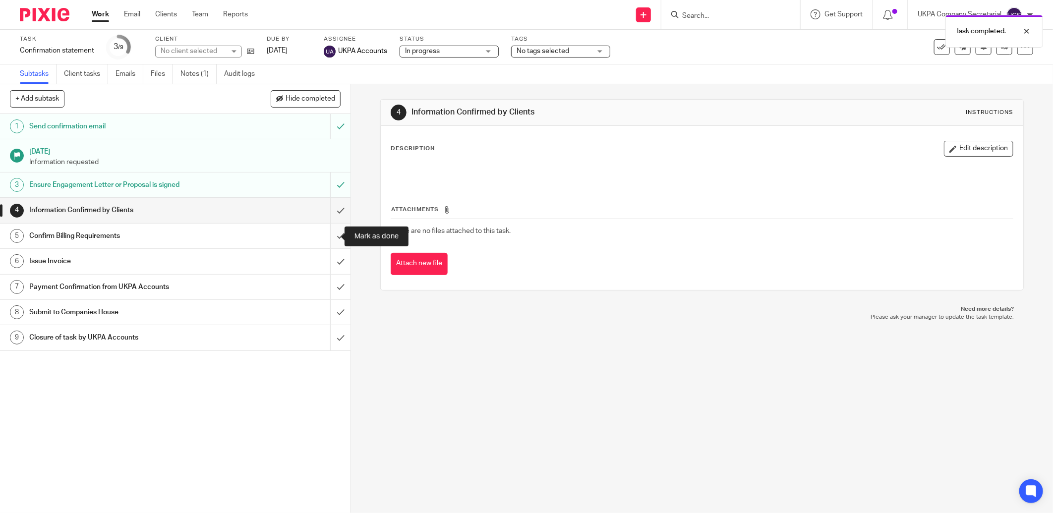
click at [328, 238] on input "submit" at bounding box center [175, 236] width 350 height 25
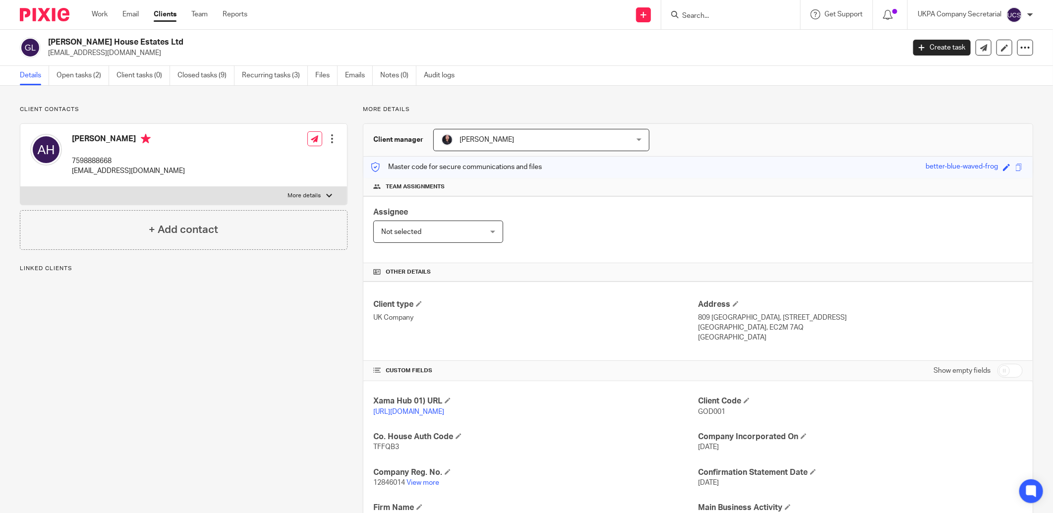
drag, startPoint x: 47, startPoint y: 54, endPoint x: 132, endPoint y: 57, distance: 85.3
click at [132, 57] on div "[PERSON_NAME] House Estates Ltd [EMAIL_ADDRESS][DOMAIN_NAME]" at bounding box center [459, 47] width 878 height 21
copy p "[EMAIL_ADDRESS][DOMAIN_NAME]"
click at [701, 17] on input "Search" at bounding box center [725, 16] width 89 height 9
click at [80, 78] on link "Open tasks (2)" at bounding box center [82, 75] width 53 height 19
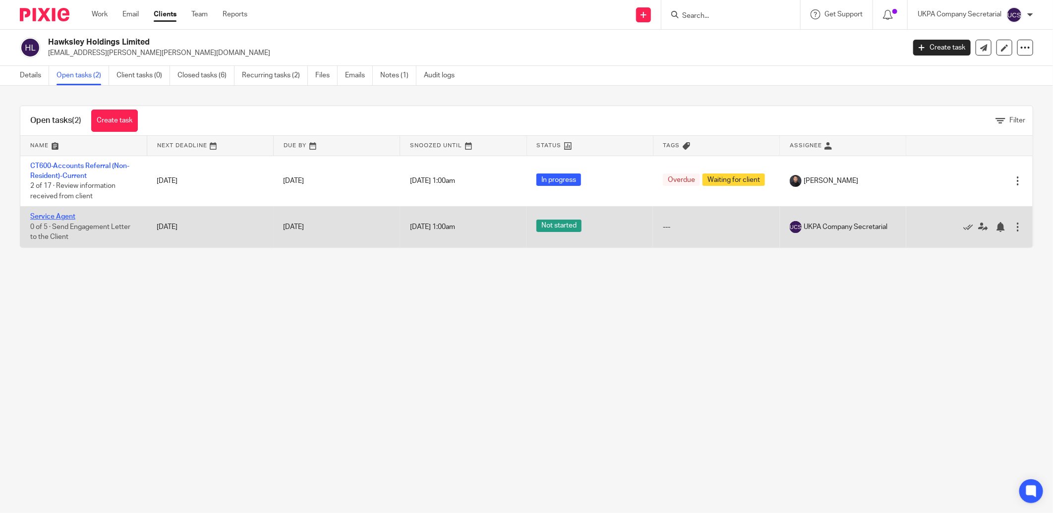
click at [55, 216] on link "Service Agent" at bounding box center [52, 216] width 45 height 7
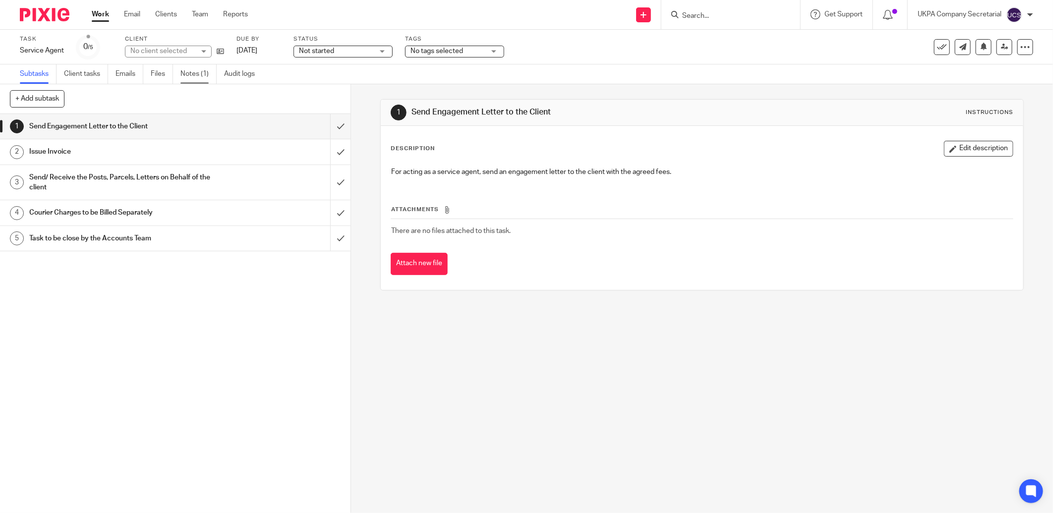
click at [196, 72] on link "Notes (1)" at bounding box center [198, 73] width 36 height 19
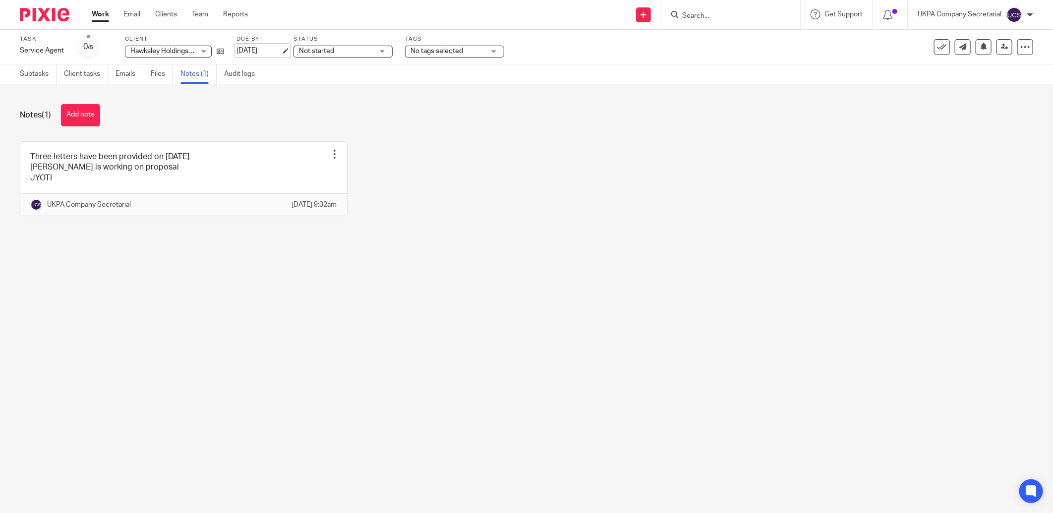
click at [258, 51] on link "[DATE]" at bounding box center [258, 51] width 45 height 10
click at [352, 52] on span "Not started" at bounding box center [336, 51] width 74 height 10
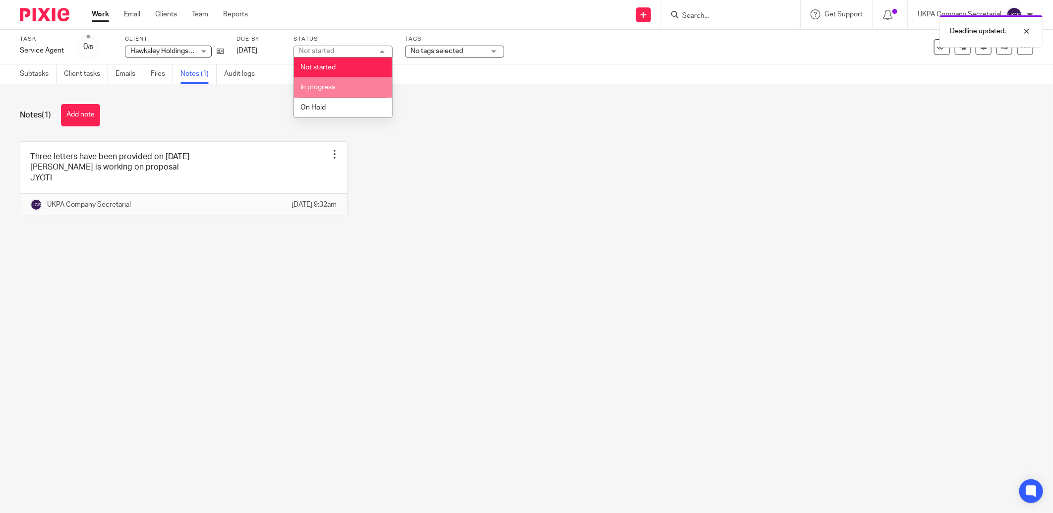
click at [340, 91] on li "In progress" at bounding box center [343, 87] width 98 height 20
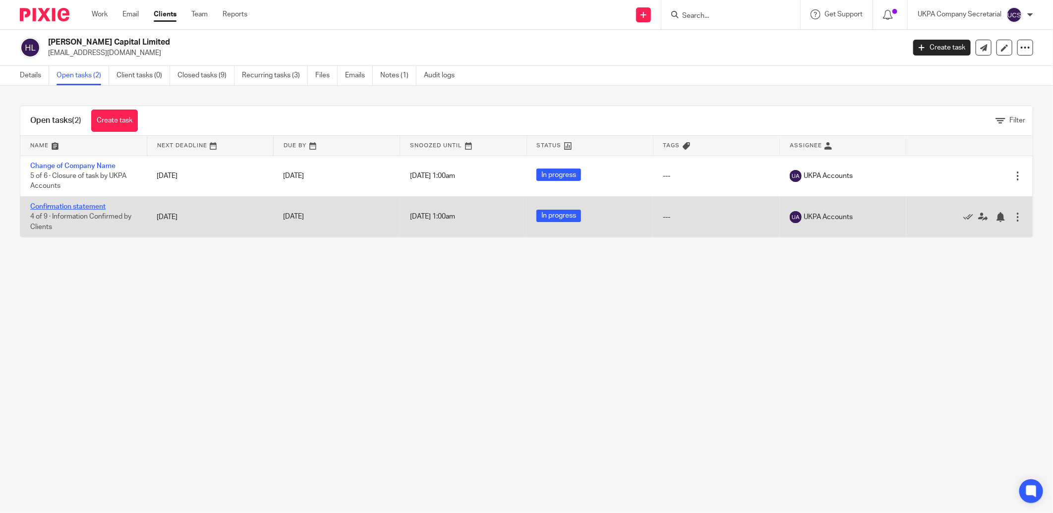
click at [61, 207] on link "Confirmation statement" at bounding box center [67, 206] width 75 height 7
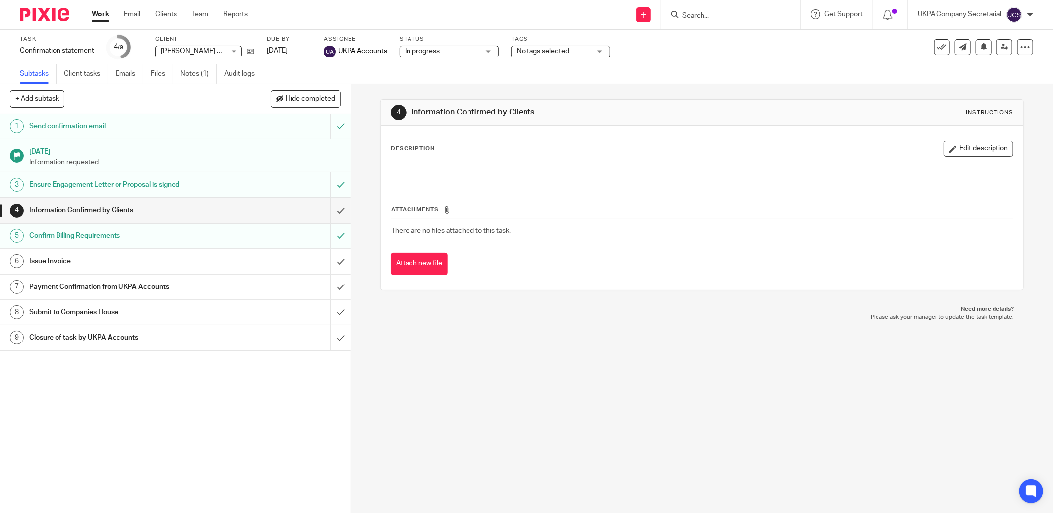
drag, startPoint x: 688, startPoint y: 16, endPoint x: 699, endPoint y: 15, distance: 10.9
click at [689, 17] on input "Search" at bounding box center [725, 16] width 89 height 9
click at [716, 16] on input "Search" at bounding box center [725, 16] width 89 height 9
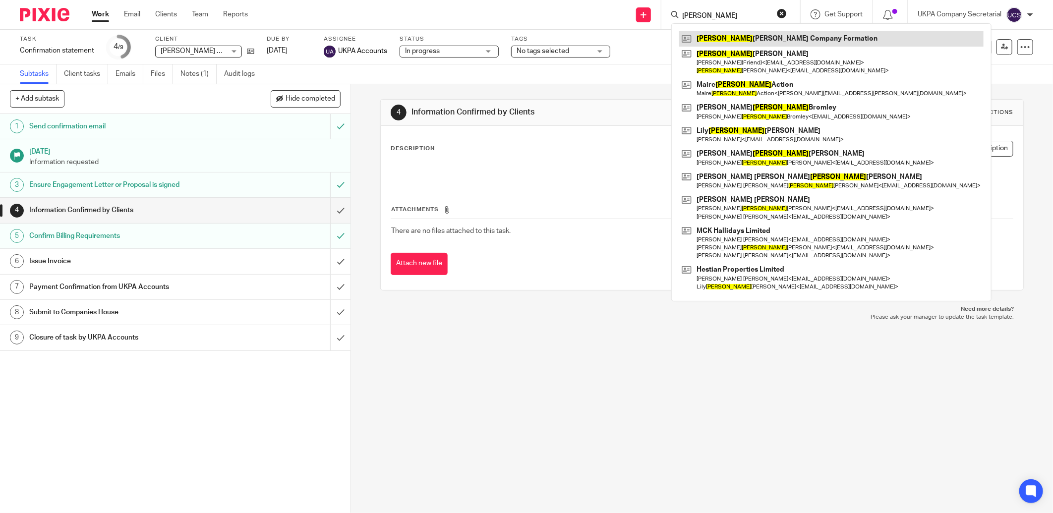
type input "ann"
click at [740, 40] on link at bounding box center [831, 38] width 304 height 15
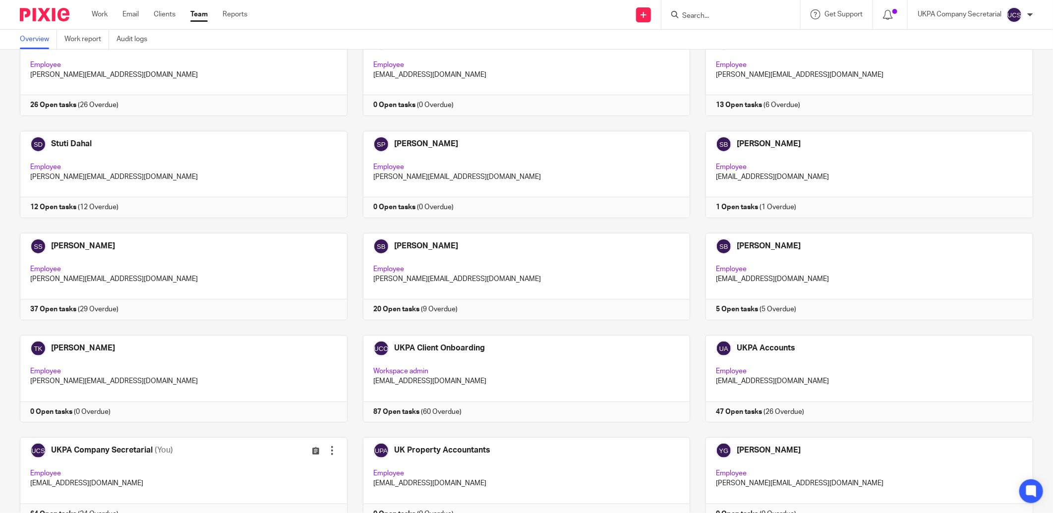
scroll to position [2580, 0]
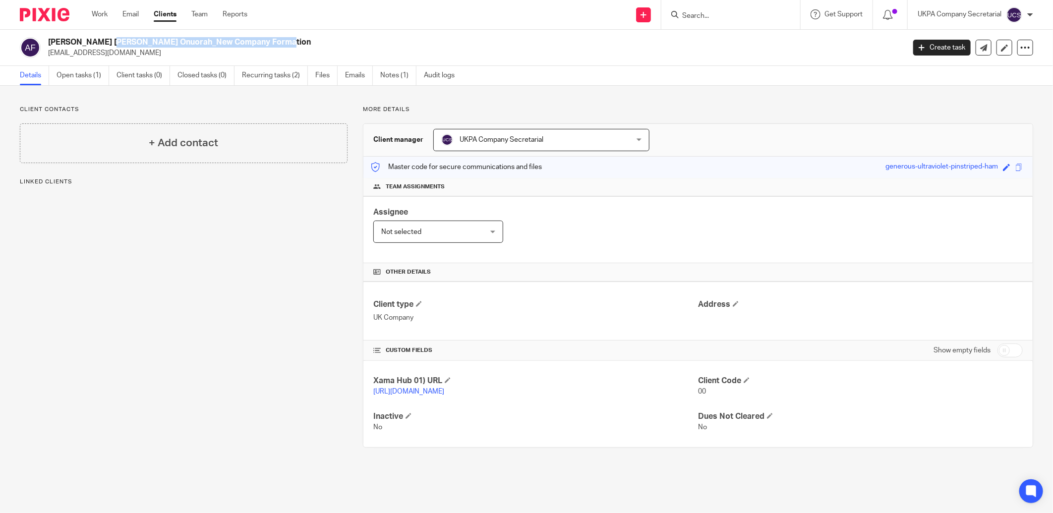
drag, startPoint x: 47, startPoint y: 41, endPoint x: 225, endPoint y: 42, distance: 177.4
click at [225, 42] on div "Ann Lucy Onuorah_New Company Formation onuorahperpetual6@gmail.com" at bounding box center [459, 47] width 878 height 21
copy h2 "[PERSON_NAME] [PERSON_NAME] Onuorah_New Company Formation"
click at [550, 252] on div "Assignee Not selected Not selected Not selected Aarshika Awale Aayush Niraula A…" at bounding box center [697, 229] width 669 height 67
drag, startPoint x: 47, startPoint y: 53, endPoint x: 151, endPoint y: 53, distance: 103.6
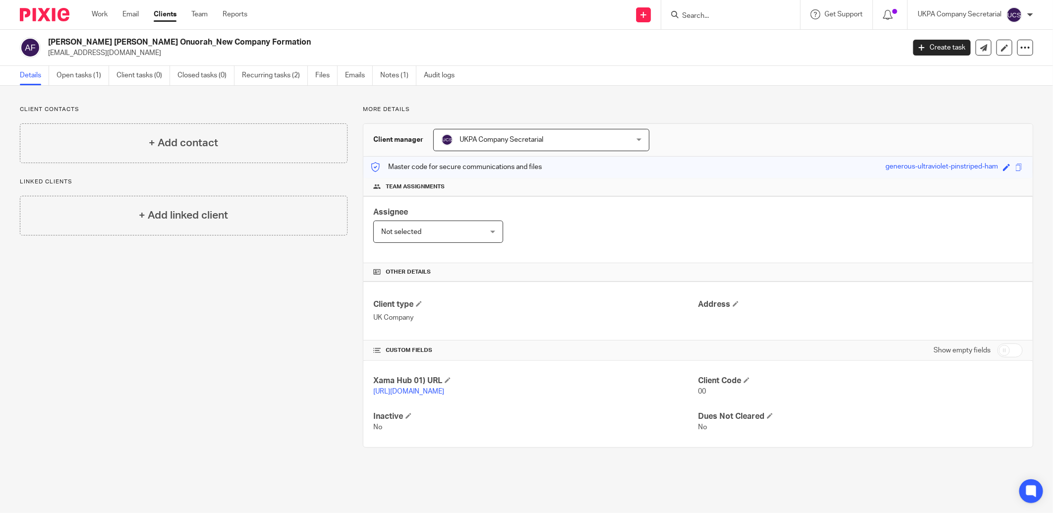
click at [151, 53] on div "Ann Lucy Onuorah_New Company Formation onuorahperpetual6@gmail.com" at bounding box center [459, 47] width 878 height 21
copy p "onuorahperpetual6@gmail.com"
drag, startPoint x: 581, startPoint y: 229, endPoint x: 379, endPoint y: 176, distance: 208.9
click at [581, 229] on div "Assignee Not selected Not selected Not selected Aarshika Awale Aayush Niraula A…" at bounding box center [697, 229] width 669 height 67
click at [89, 75] on link "Open tasks (1)" at bounding box center [82, 75] width 53 height 19
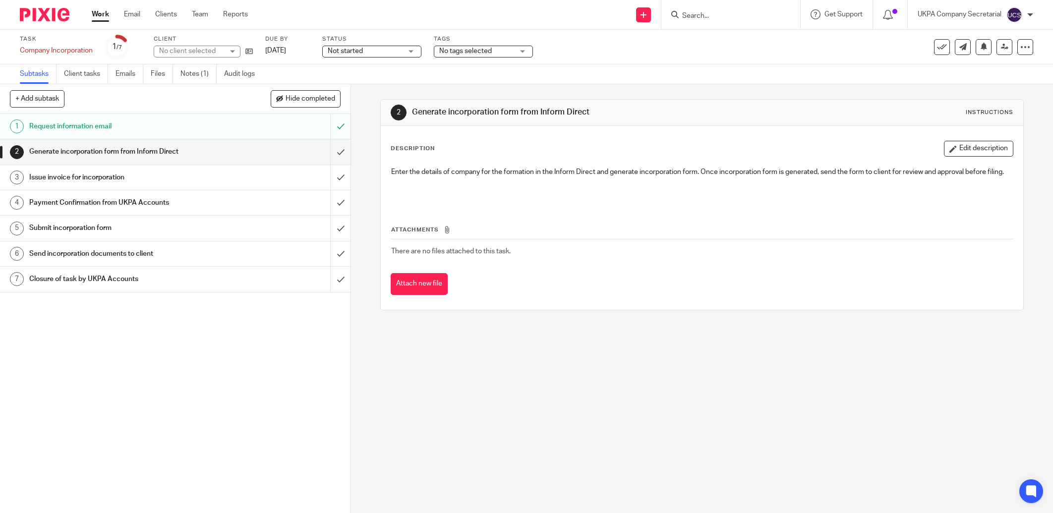
click at [350, 53] on span "Not started" at bounding box center [345, 51] width 35 height 7
click at [369, 82] on li "In progress" at bounding box center [373, 87] width 98 height 20
click at [283, 53] on link "13 Aug 2025" at bounding box center [287, 51] width 45 height 10
click at [197, 70] on link "Notes (1)" at bounding box center [198, 73] width 36 height 19
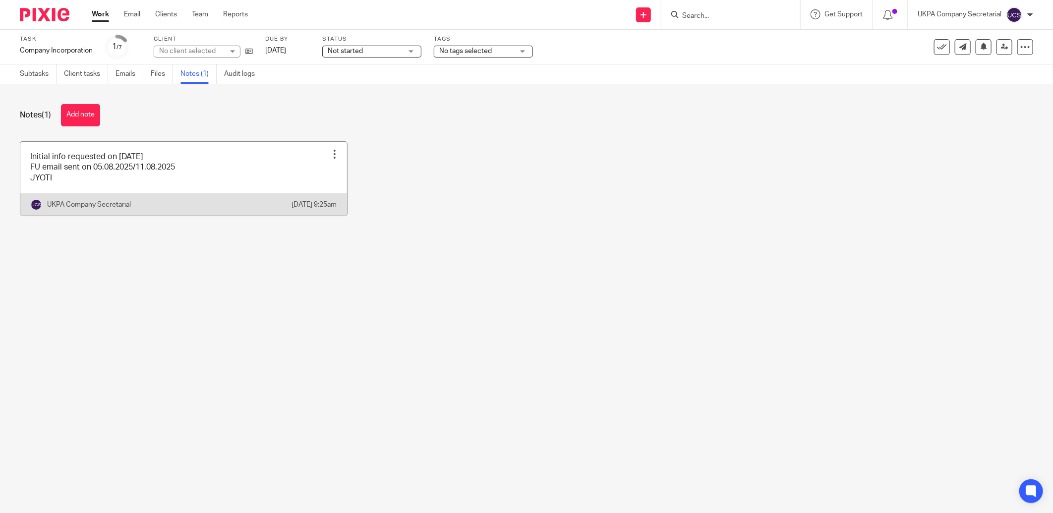
click at [192, 177] on link at bounding box center [183, 179] width 327 height 74
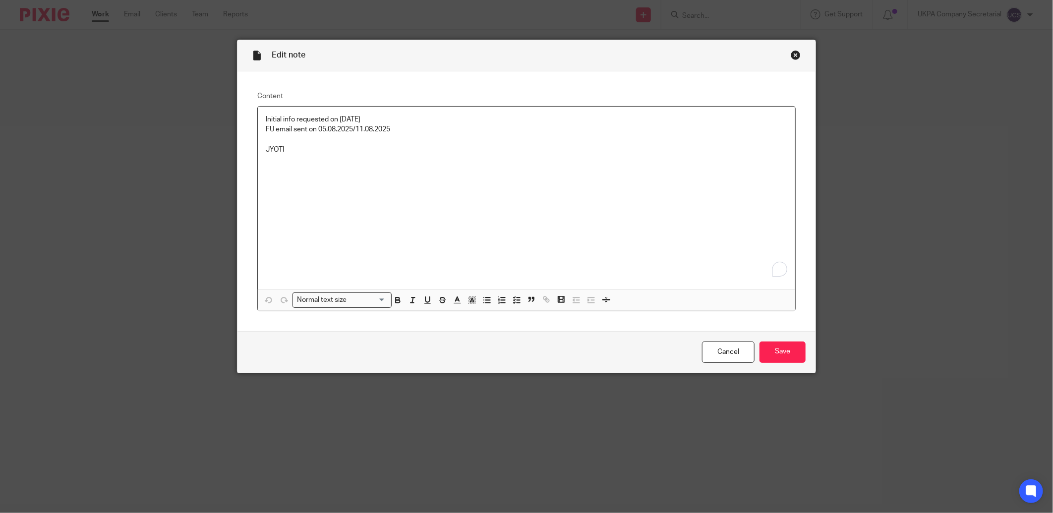
click at [399, 131] on p "FU email sent on 05.08.2025/11.08.2025" at bounding box center [526, 129] width 521 height 10
click at [798, 360] on input "Save" at bounding box center [782, 351] width 46 height 21
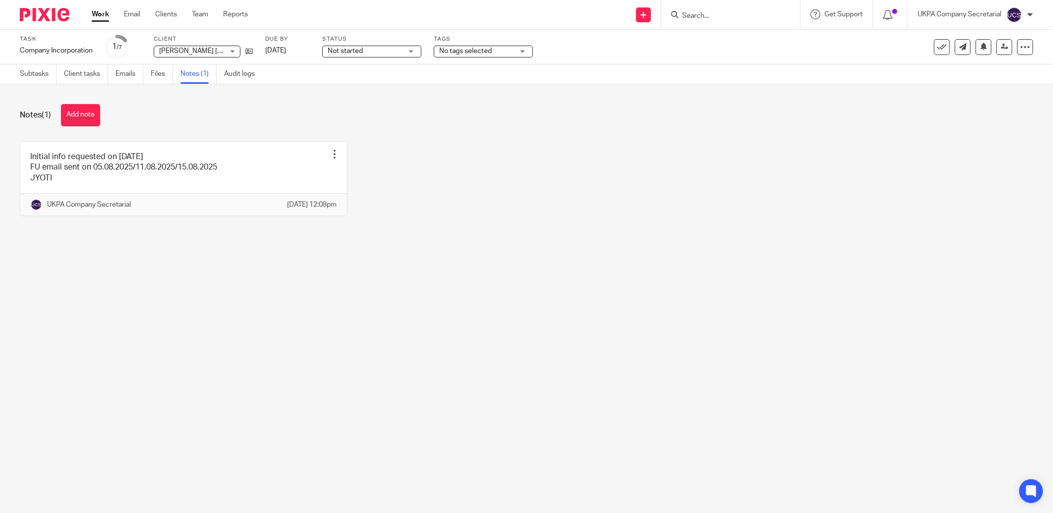
click at [696, 9] on form at bounding box center [734, 14] width 106 height 12
click at [710, 17] on input "Search" at bounding box center [725, 16] width 89 height 9
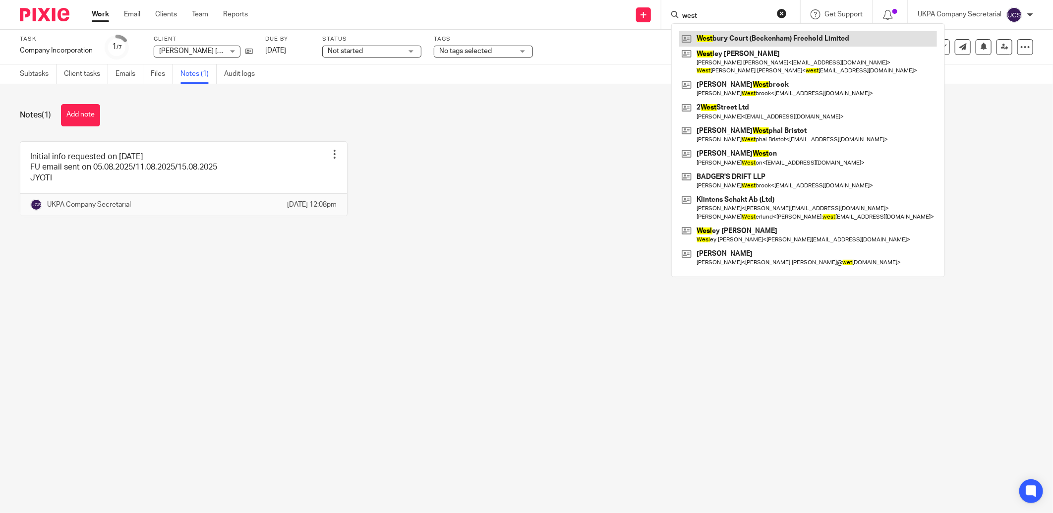
type input "west"
click at [786, 43] on link at bounding box center [808, 38] width 258 height 15
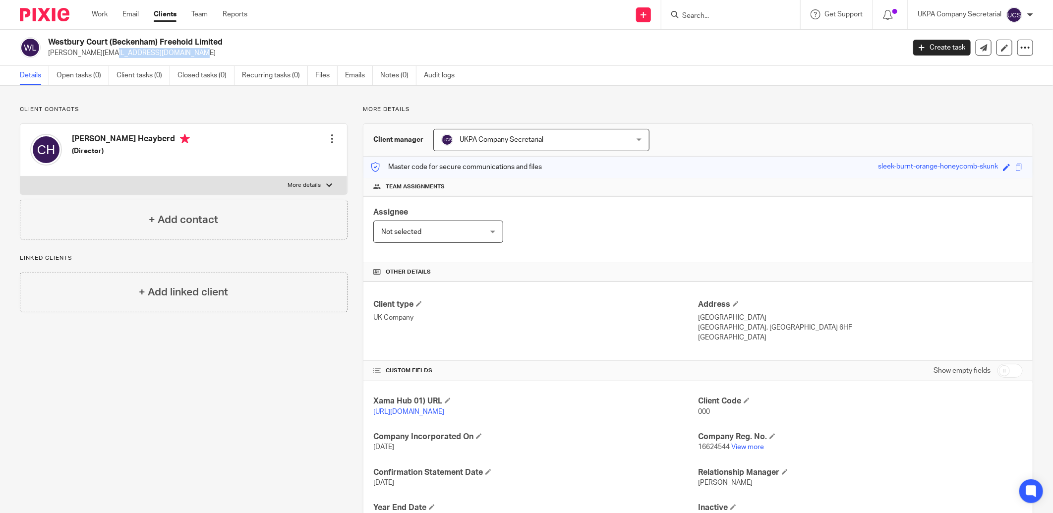
drag, startPoint x: 47, startPoint y: 55, endPoint x: 136, endPoint y: 57, distance: 89.2
click at [136, 57] on div "Westbury Court (Beckenham) Freehold Limited greg_shep_@outlook.com" at bounding box center [459, 47] width 878 height 21
copy p "[PERSON_NAME][EMAIL_ADDRESS][DOMAIN_NAME]"
click at [691, 15] on input "Search" at bounding box center [725, 16] width 89 height 9
paste input "[PERSON_NAME][EMAIL_ADDRESS][DOMAIN_NAME]"
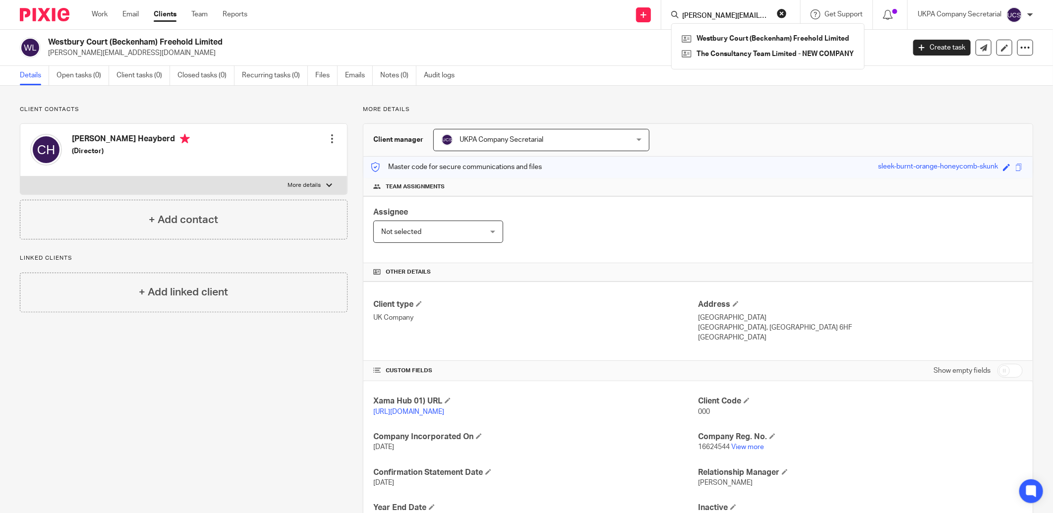
type input "[PERSON_NAME][EMAIL_ADDRESS][DOMAIN_NAME]"
drag, startPoint x: 48, startPoint y: 42, endPoint x: 244, endPoint y: 44, distance: 196.3
click at [244, 44] on h2 "Westbury Court (Beckenham) Freehold Limited" at bounding box center [388, 42] width 680 height 10
copy h2 "Westbury Court (Beckenham) Freehold Limited"
click at [574, 275] on h4 "Other details" at bounding box center [697, 272] width 649 height 8
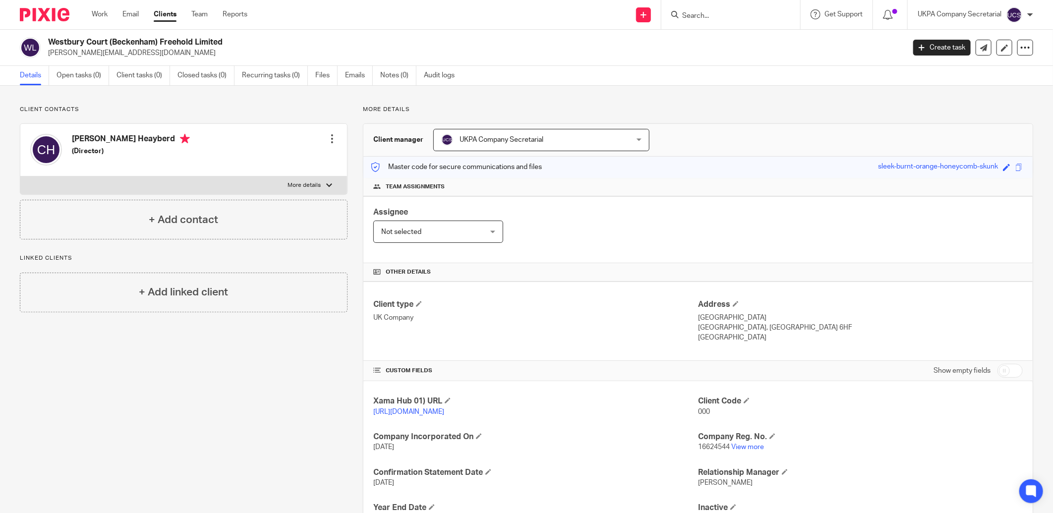
click at [696, 16] on input "Search" at bounding box center [725, 16] width 89 height 9
type input "t"
paste input "Westbury Court (Beckenham) Freehold Limited"
type input "Westbury Court (Beckenham) Freehold Limited"
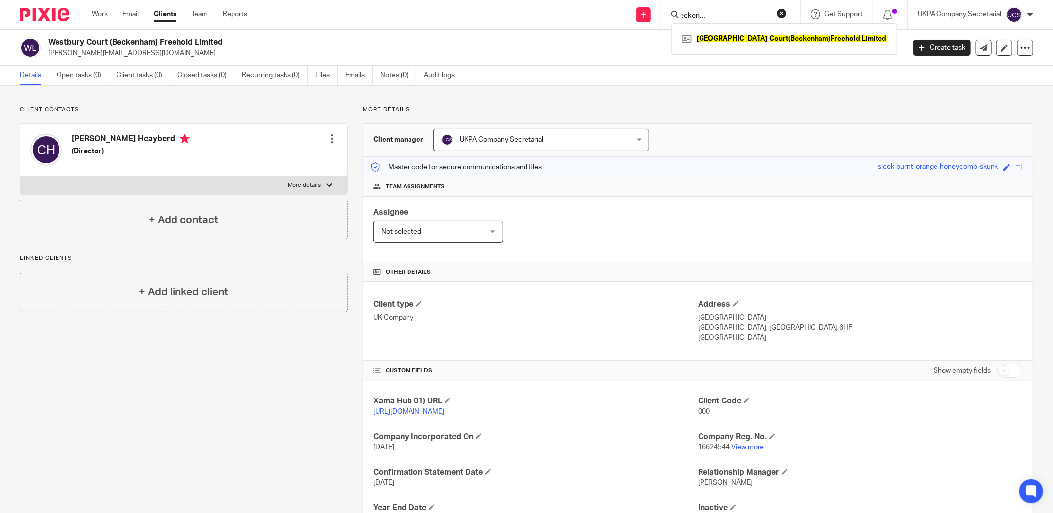
drag, startPoint x: 779, startPoint y: 12, endPoint x: 767, endPoint y: 15, distance: 11.7
click at [778, 12] on button "reset" at bounding box center [782, 13] width 10 height 10
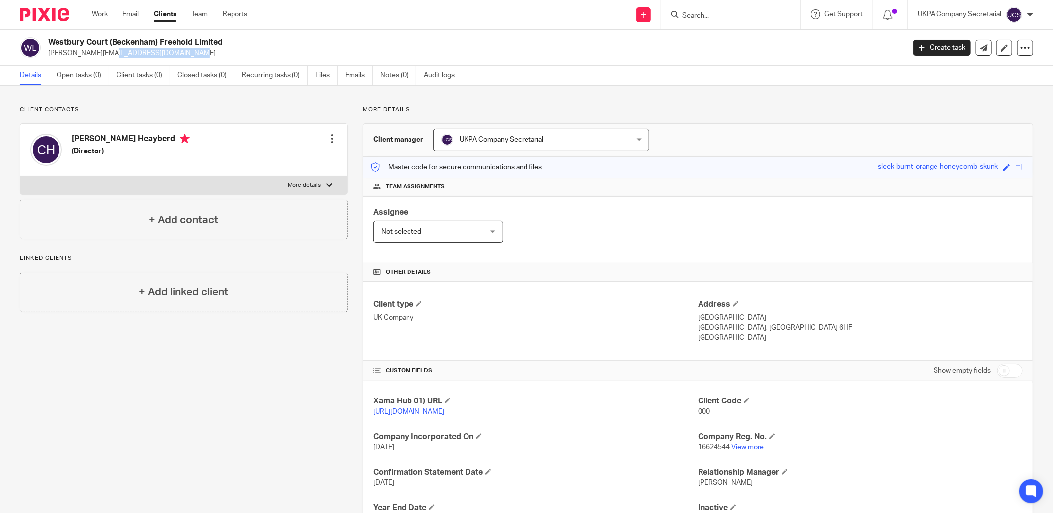
drag, startPoint x: 47, startPoint y: 56, endPoint x: 134, endPoint y: 62, distance: 87.0
click at [134, 62] on div "Westbury Court (Beckenham) Freehold Limited greg_shep_@outlook.com Create task …" at bounding box center [526, 48] width 1053 height 36
copy p "[PERSON_NAME][EMAIL_ADDRESS][DOMAIN_NAME]"
click at [698, 18] on input "Search" at bounding box center [725, 16] width 89 height 9
paste input "[PERSON_NAME][EMAIL_ADDRESS][DOMAIN_NAME]"
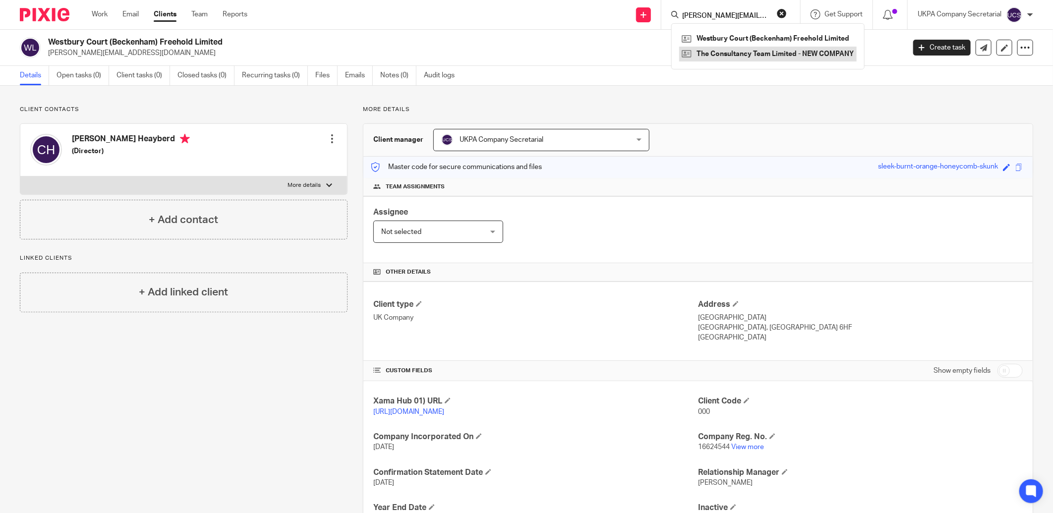
type input "[PERSON_NAME][EMAIL_ADDRESS][DOMAIN_NAME]"
click at [761, 55] on link at bounding box center [767, 54] width 177 height 15
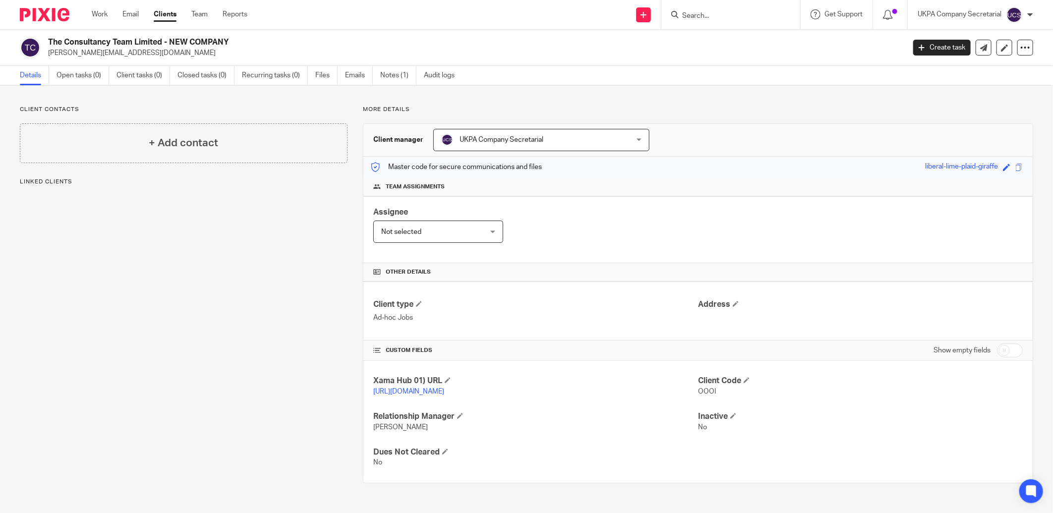
click at [254, 42] on h2 "The Consultancy Team Limited - NEW COMPANY" at bounding box center [388, 42] width 680 height 10
copy h2 "The Consultancy Team Limited - NEW COMPANY"
drag, startPoint x: 587, startPoint y: 239, endPoint x: 578, endPoint y: 236, distance: 9.3
click at [585, 239] on div "Assignee Not selected Not selected Not selected [PERSON_NAME] [PERSON_NAME] [PE…" at bounding box center [697, 229] width 669 height 67
drag, startPoint x: 47, startPoint y: 55, endPoint x: 131, endPoint y: 57, distance: 84.3
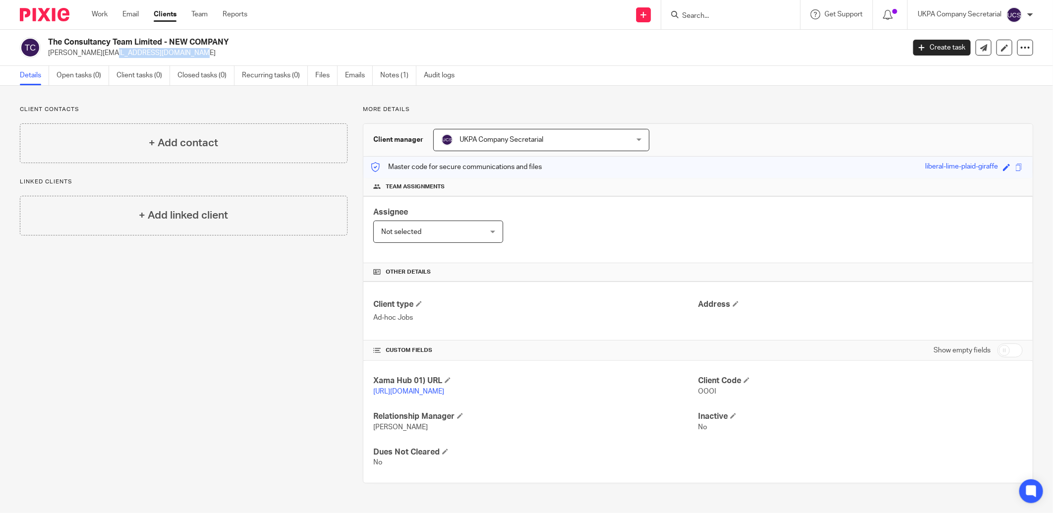
click at [131, 57] on div "The Consultancy Team Limited - NEW COMPANY [PERSON_NAME][EMAIL_ADDRESS][DOMAIN_…" at bounding box center [459, 47] width 878 height 21
copy p "[PERSON_NAME][EMAIL_ADDRESS][DOMAIN_NAME]"
click at [582, 259] on div "Assignee Not selected Not selected Not selected [PERSON_NAME] [PERSON_NAME] [PE…" at bounding box center [697, 229] width 669 height 67
